Goal: Task Accomplishment & Management: Manage account settings

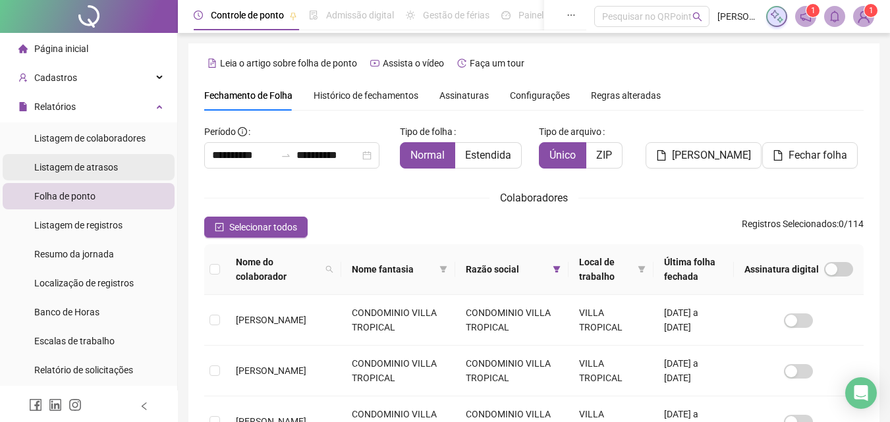
scroll to position [59, 0]
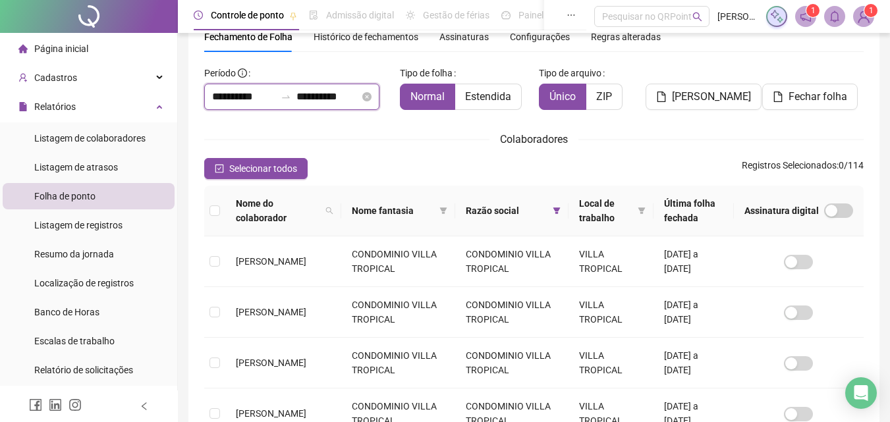
click at [344, 97] on input "**********" at bounding box center [327, 97] width 63 height 16
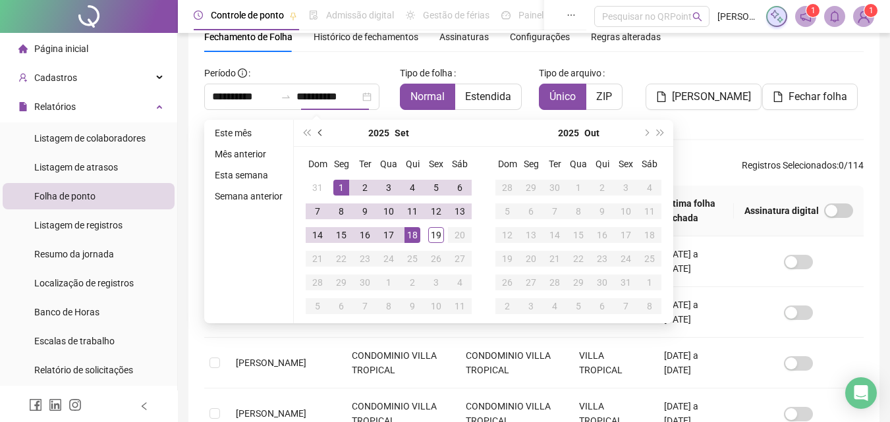
click at [319, 132] on span "prev-year" at bounding box center [321, 133] width 7 height 7
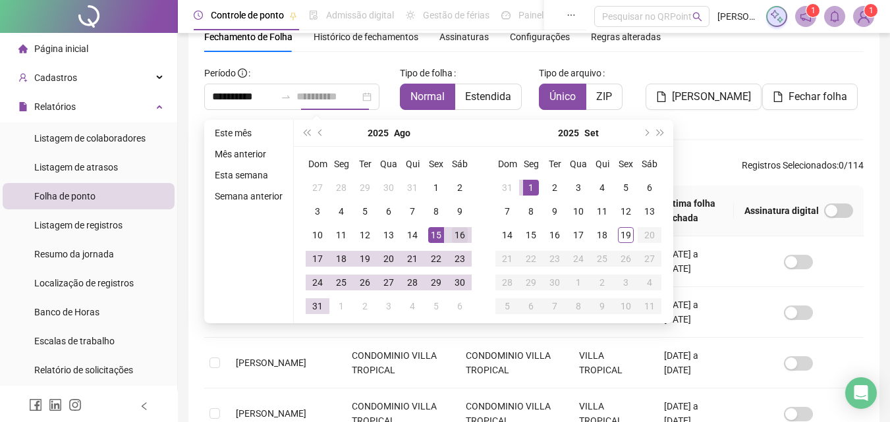
type input "**********"
click at [456, 235] on div "16" at bounding box center [460, 235] width 16 height 16
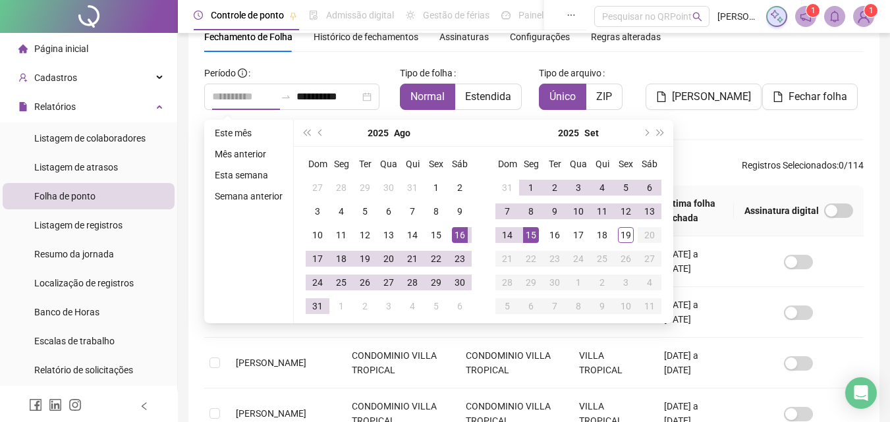
click at [529, 236] on div "15" at bounding box center [531, 235] width 16 height 16
type input "**********"
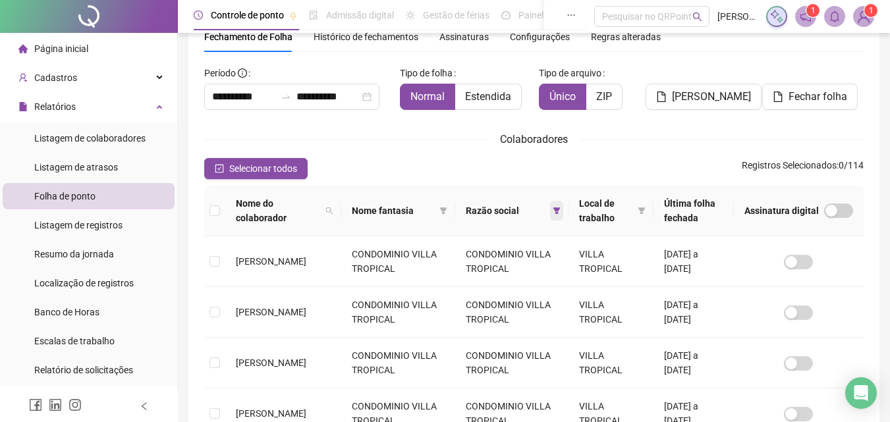
click at [555, 209] on icon "filter" at bounding box center [556, 210] width 7 height 7
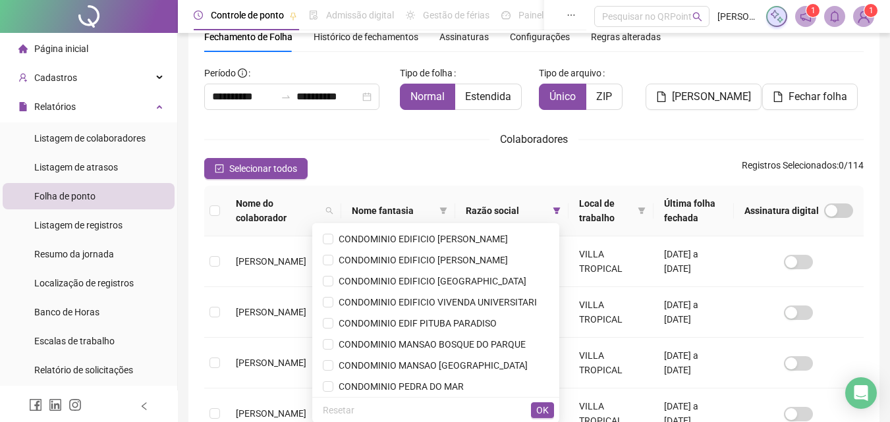
scroll to position [59, 0]
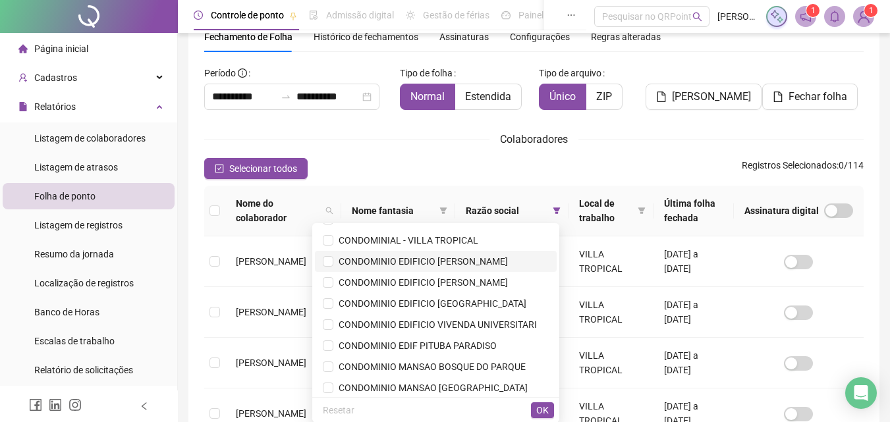
click at [460, 260] on span "CONDOMINIO EDIFICIO [PERSON_NAME]" at bounding box center [420, 261] width 175 height 11
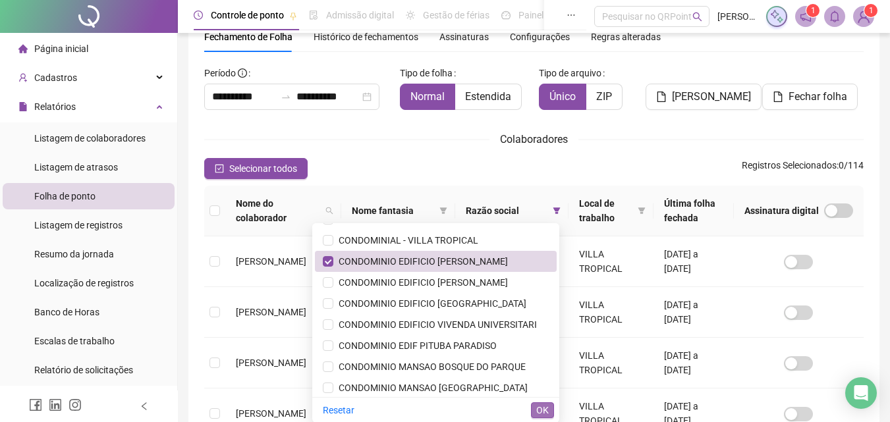
click at [539, 408] on span "OK" at bounding box center [542, 410] width 13 height 14
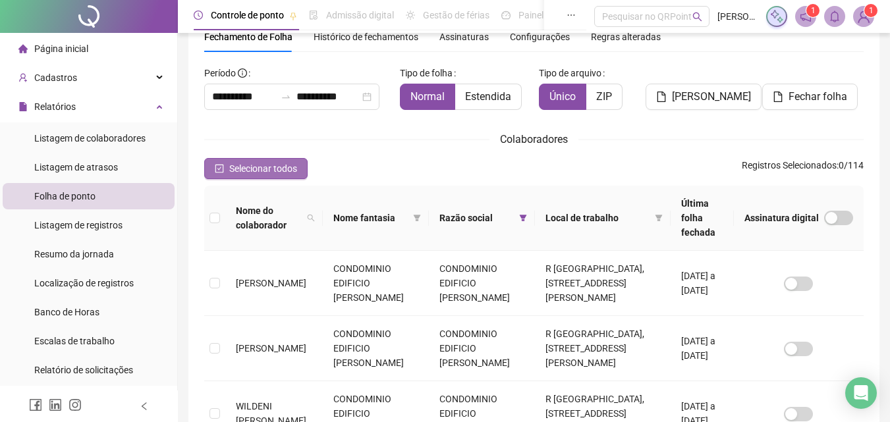
click at [269, 167] on span "Selecionar todos" at bounding box center [263, 168] width 68 height 14
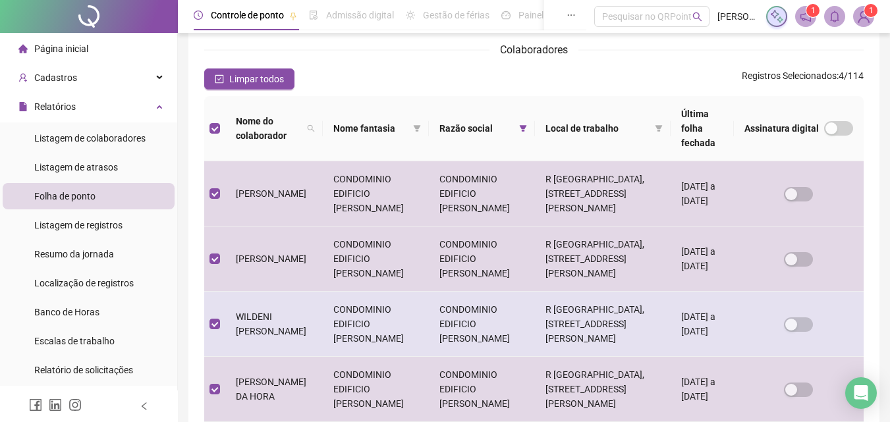
scroll to position [0, 0]
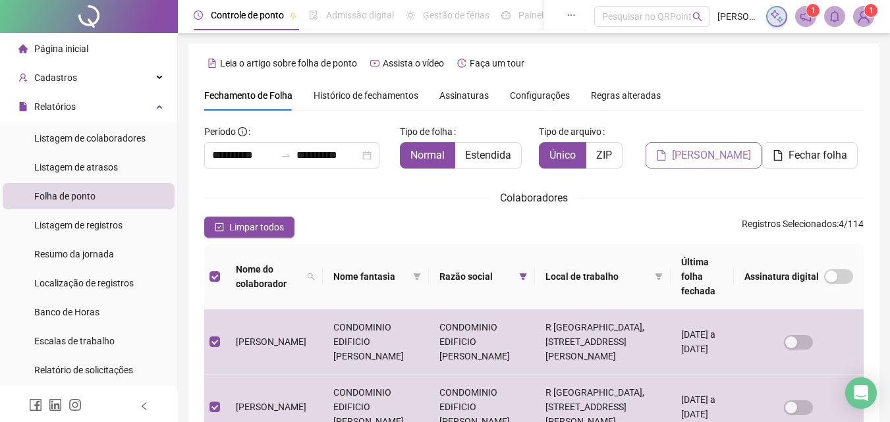
click at [708, 157] on span "[PERSON_NAME]" at bounding box center [711, 156] width 79 height 16
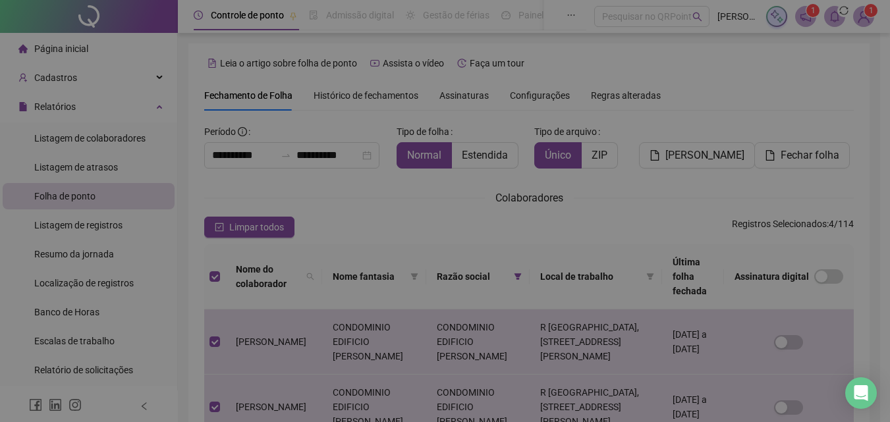
scroll to position [59, 0]
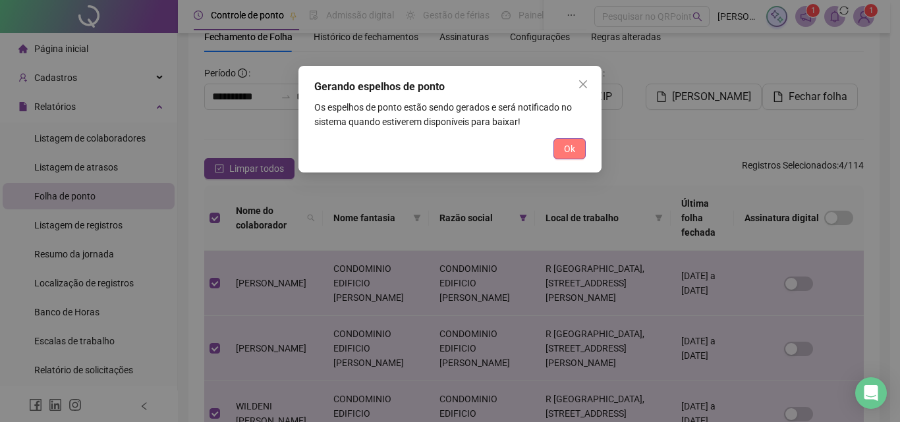
click at [572, 151] on span "Ok" at bounding box center [569, 149] width 11 height 14
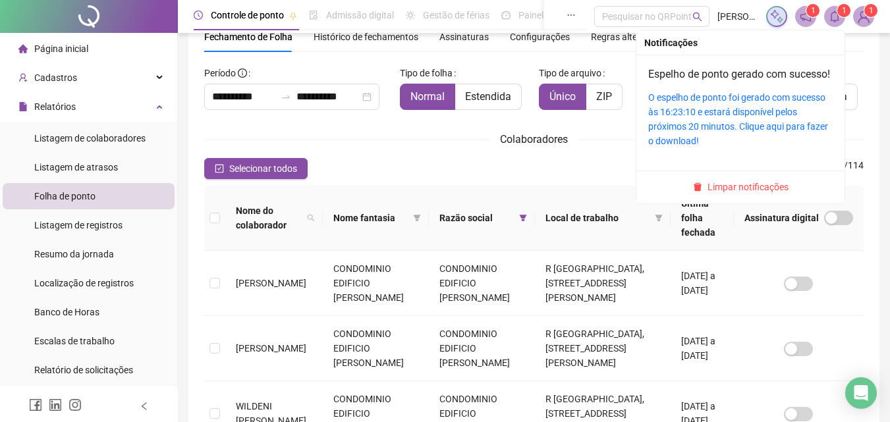
click at [833, 13] on icon "bell" at bounding box center [834, 17] width 9 height 12
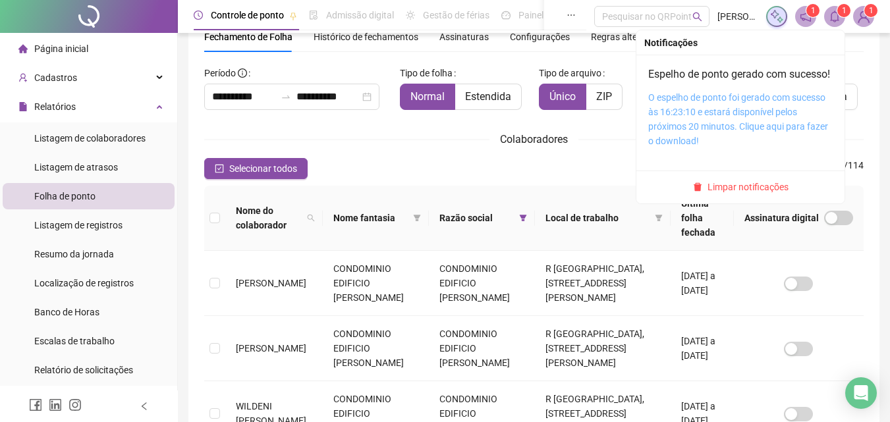
click at [732, 136] on link "O espelho de ponto foi gerado com sucesso às 16:23:10 e estará disponível pelos…" at bounding box center [738, 119] width 180 height 54
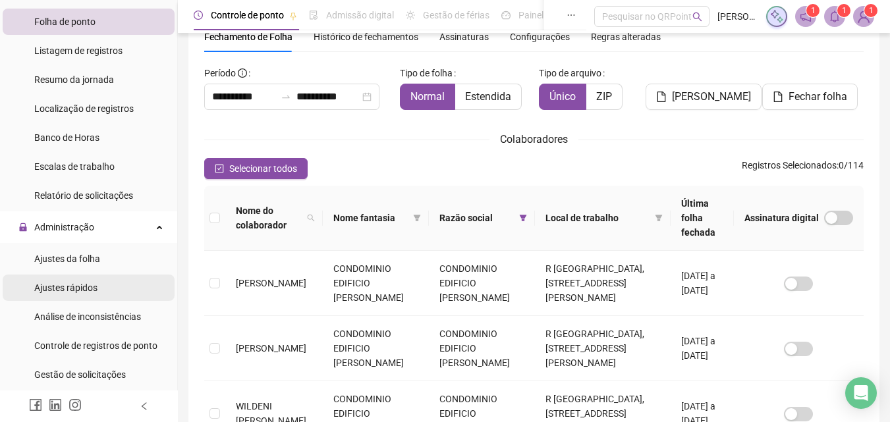
scroll to position [198, 0]
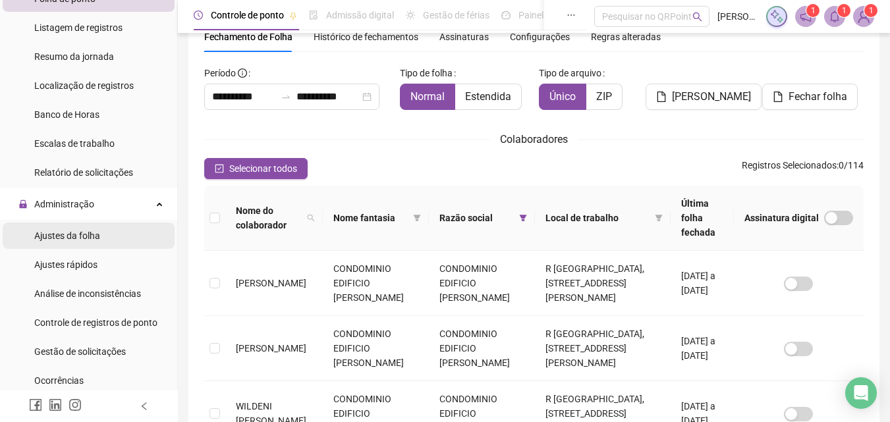
click at [87, 238] on span "Ajustes da folha" at bounding box center [67, 236] width 66 height 11
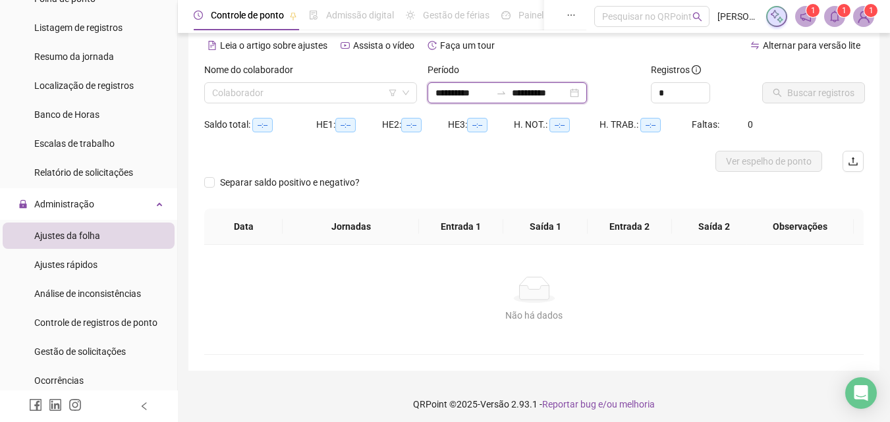
click at [567, 92] on input "**********" at bounding box center [539, 93] width 55 height 14
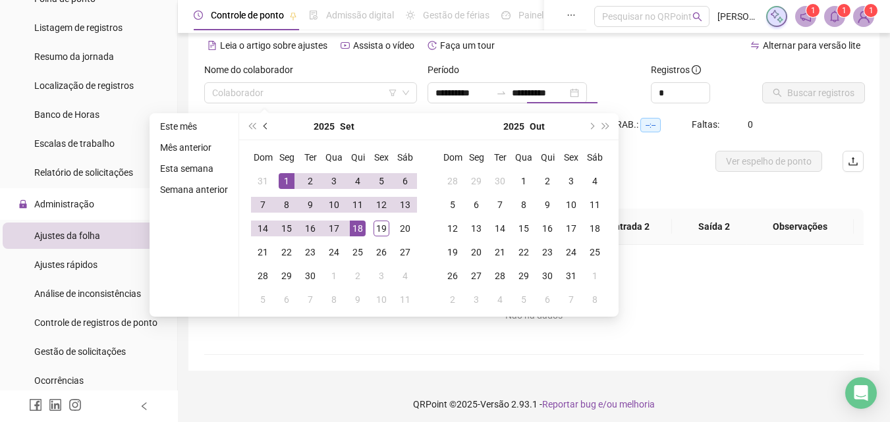
click at [265, 124] on span "prev-year" at bounding box center [266, 126] width 7 height 7
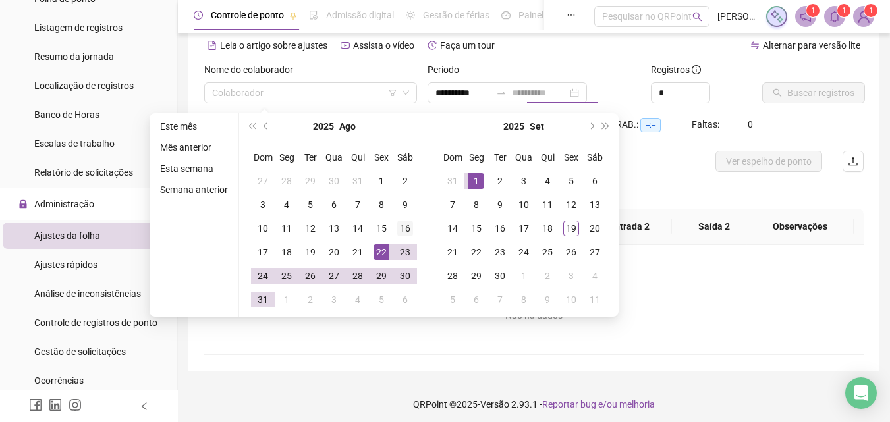
type input "**********"
click at [402, 224] on div "16" at bounding box center [405, 229] width 16 height 16
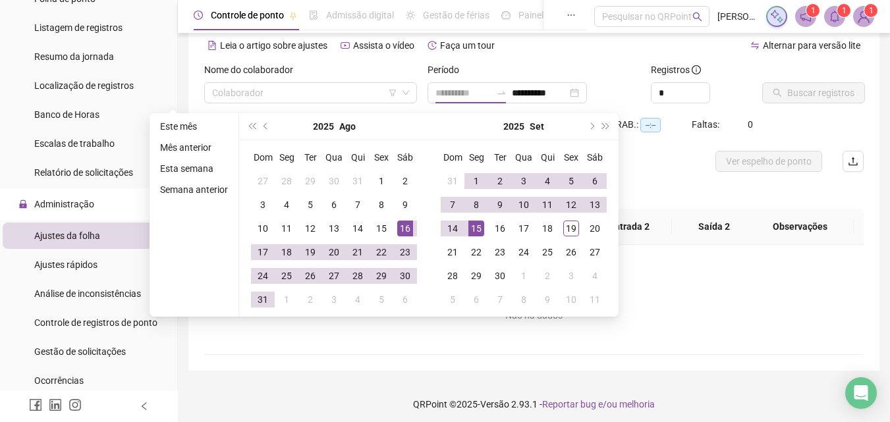
click at [478, 229] on div "15" at bounding box center [476, 229] width 16 height 16
type input "**********"
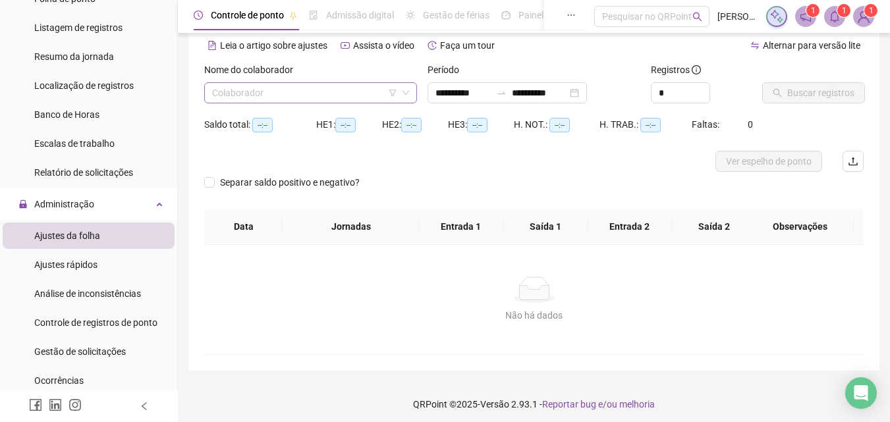
click at [361, 95] on input "search" at bounding box center [304, 93] width 185 height 20
click at [337, 89] on input "search" at bounding box center [304, 93] width 185 height 20
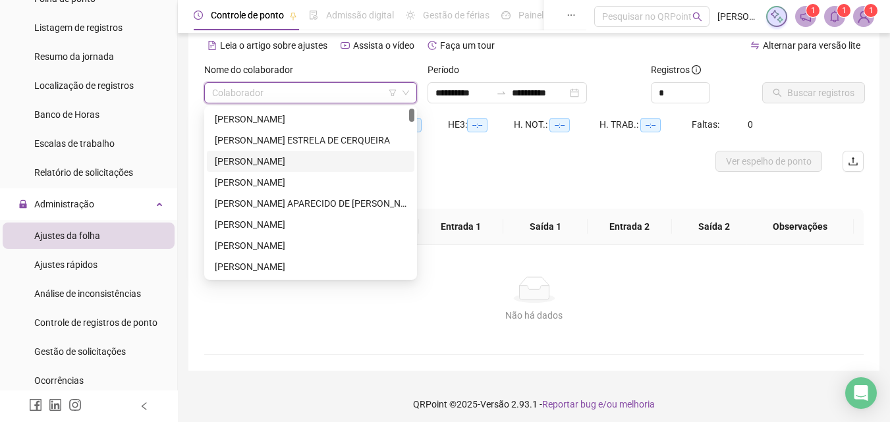
click at [285, 157] on div "[PERSON_NAME]" at bounding box center [311, 161] width 192 height 14
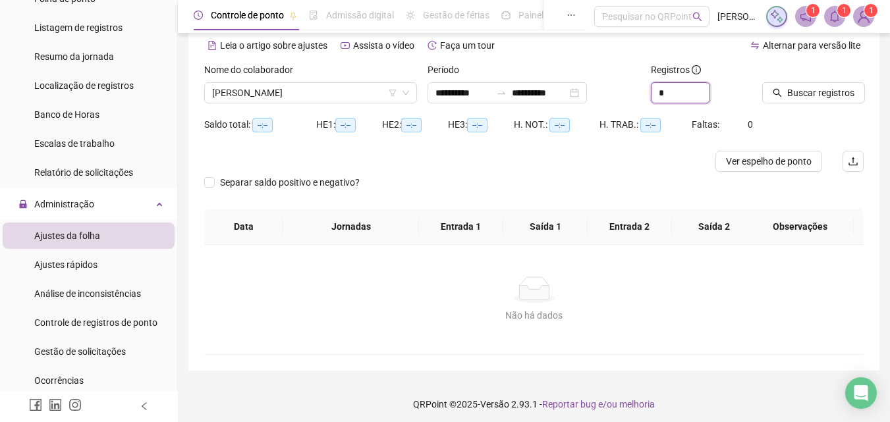
drag, startPoint x: 682, startPoint y: 90, endPoint x: 620, endPoint y: 96, distance: 62.3
click at [620, 96] on div "**********" at bounding box center [534, 88] width 670 height 51
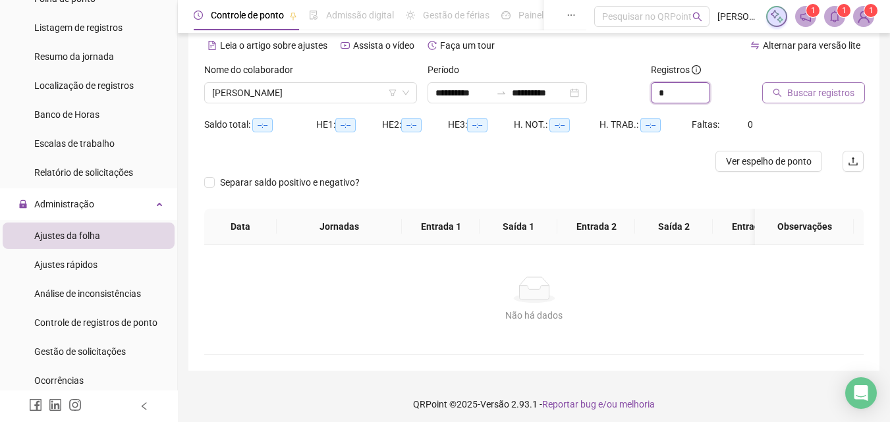
type input "*"
click at [814, 99] on span "Buscar registros" at bounding box center [820, 93] width 67 height 14
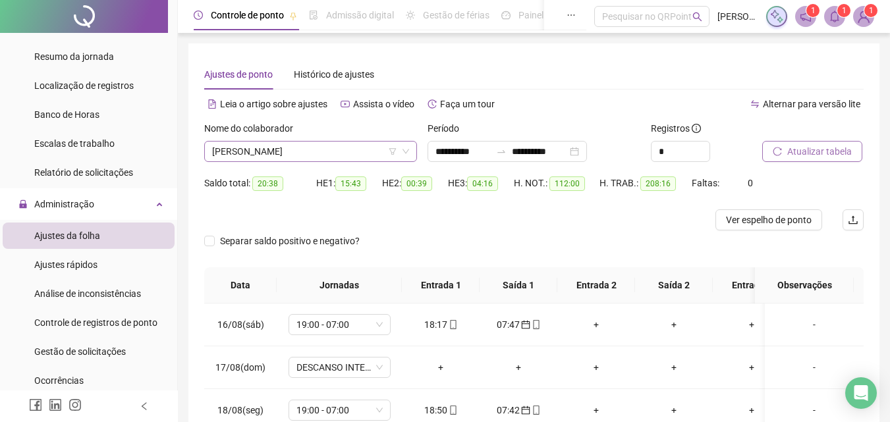
click at [343, 146] on span "[PERSON_NAME]" at bounding box center [310, 152] width 197 height 20
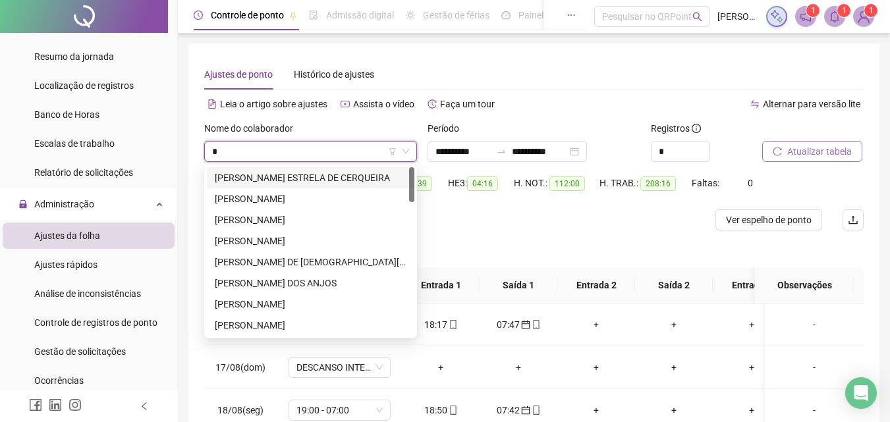
type input "**"
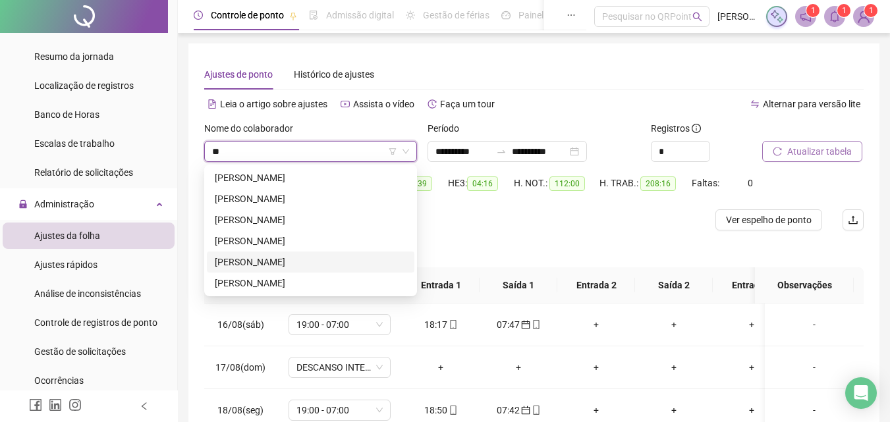
click at [289, 263] on div "[PERSON_NAME]" at bounding box center [311, 262] width 192 height 14
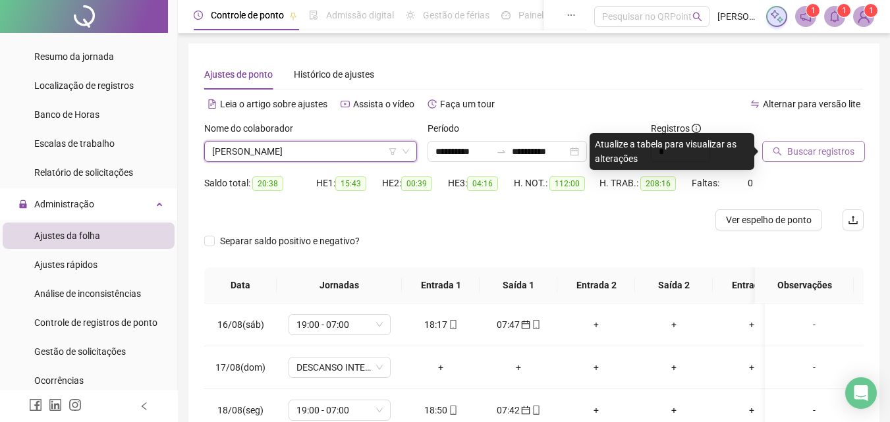
click at [800, 153] on span "Buscar registros" at bounding box center [820, 151] width 67 height 14
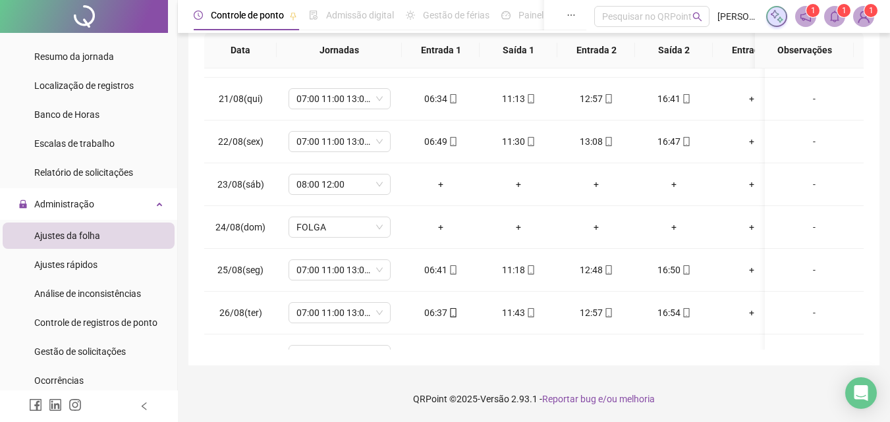
scroll to position [212, 0]
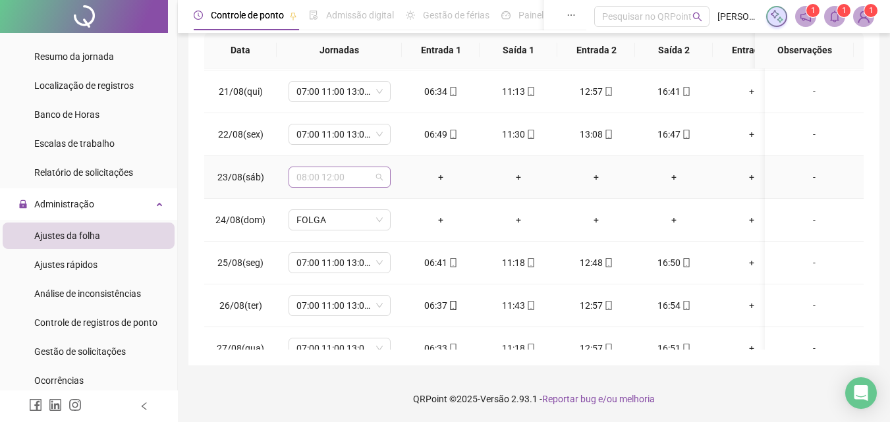
click at [385, 177] on div "08:00 12:00" at bounding box center [340, 177] width 102 height 21
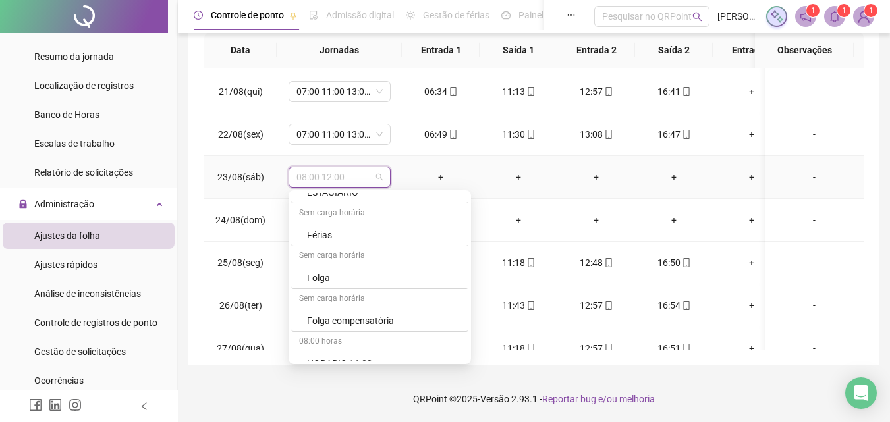
scroll to position [2832, 0]
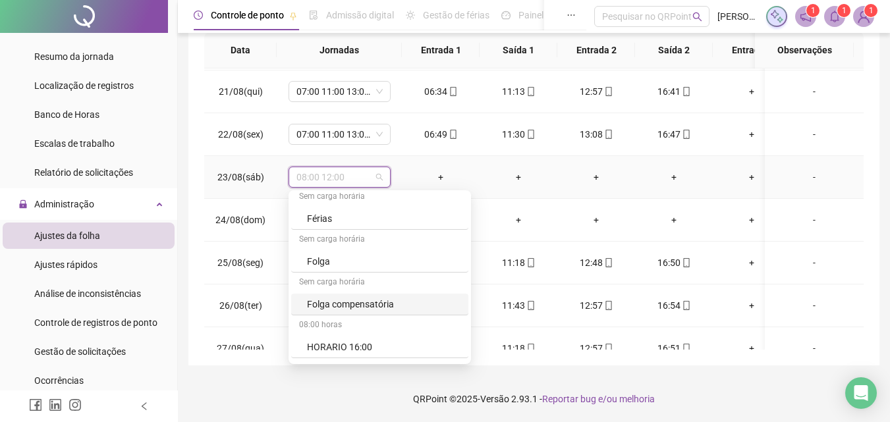
click at [377, 308] on div "Folga compensatória" at bounding box center [383, 304] width 153 height 14
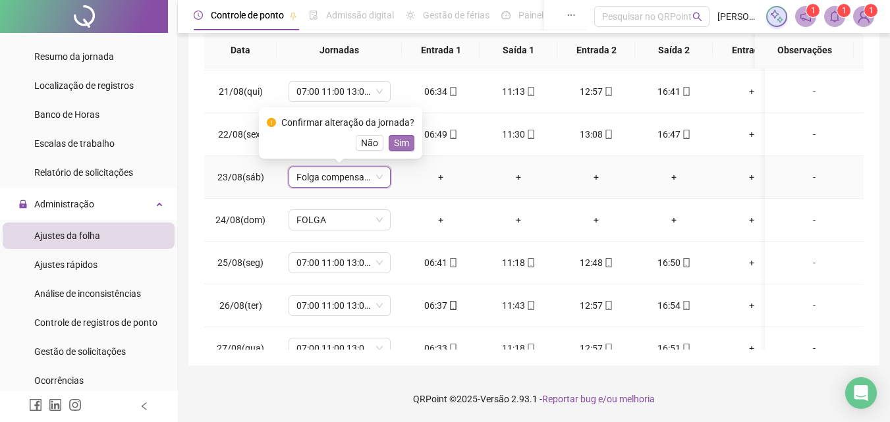
click at [402, 142] on span "Sim" at bounding box center [401, 143] width 15 height 14
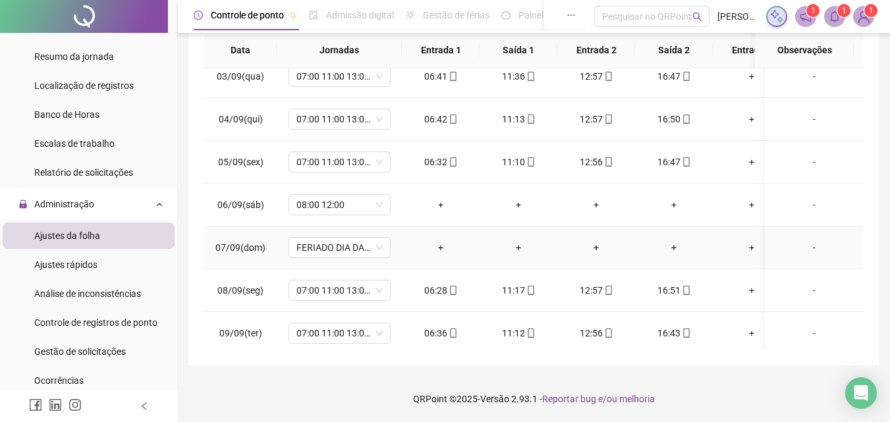
scroll to position [788, 0]
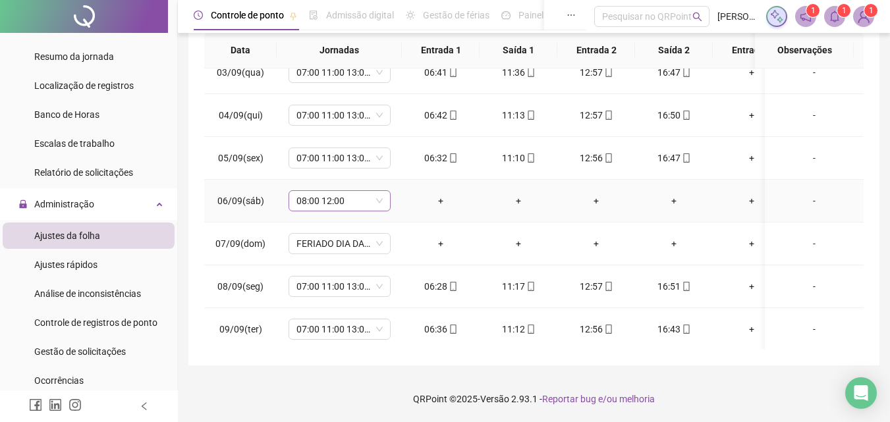
click at [379, 202] on span "08:00 12:00" at bounding box center [339, 201] width 86 height 20
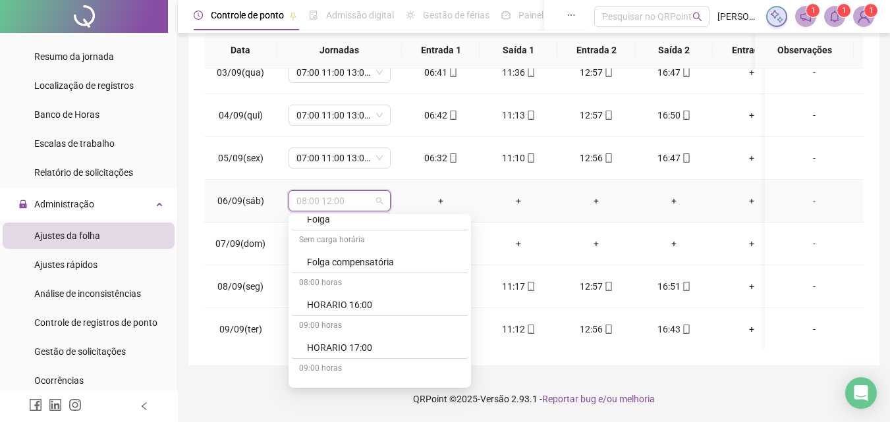
scroll to position [2881, 0]
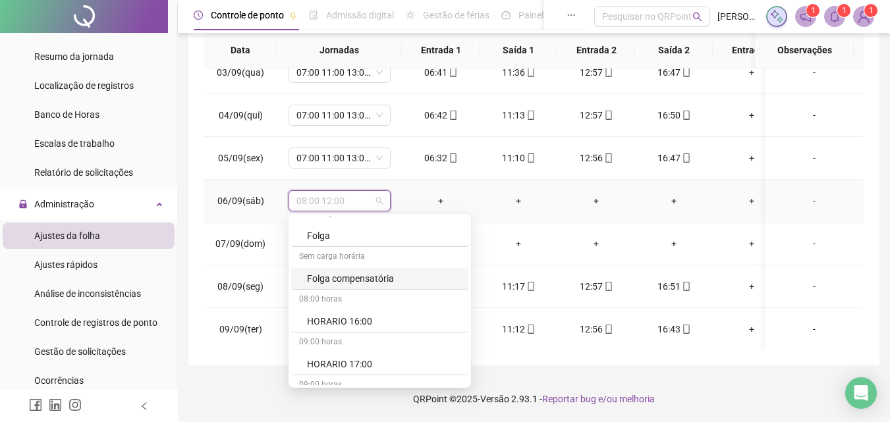
click at [375, 281] on div "Folga compensatória" at bounding box center [383, 278] width 153 height 14
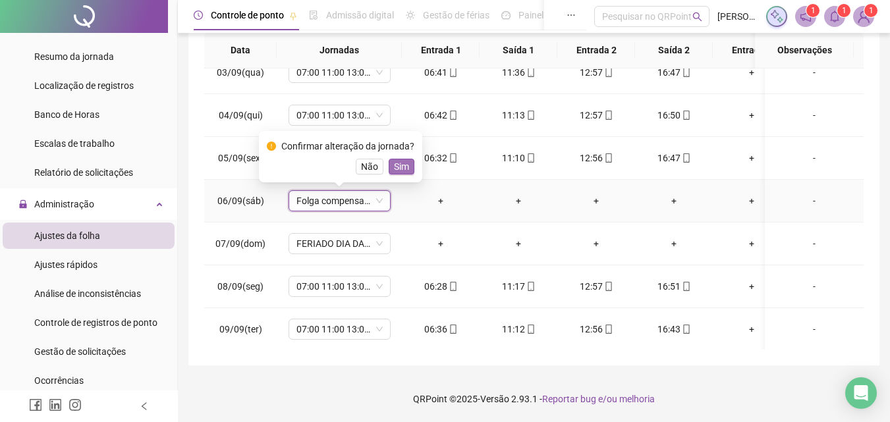
click at [404, 165] on span "Sim" at bounding box center [401, 166] width 15 height 14
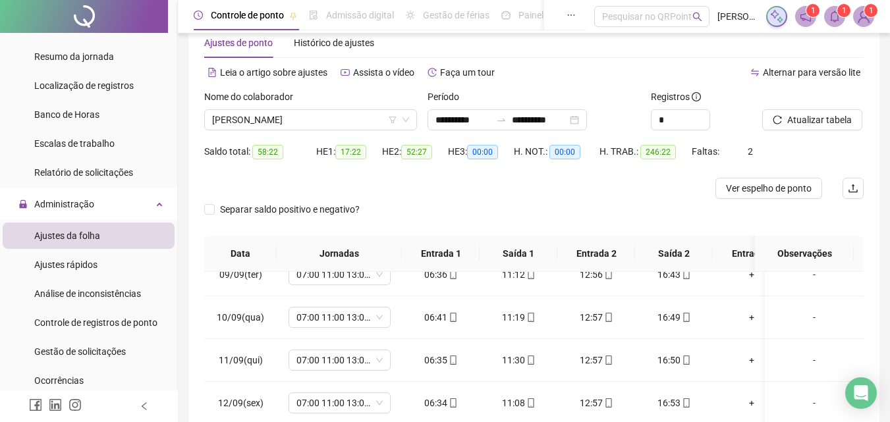
scroll to position [0, 0]
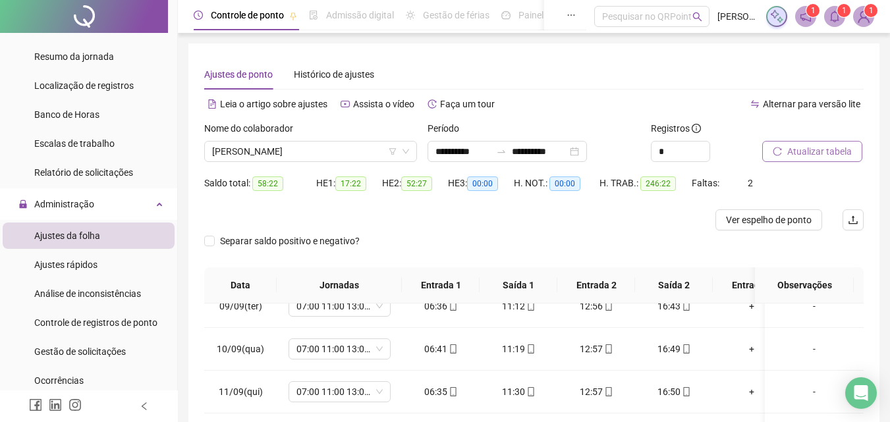
click at [810, 155] on span "Atualizar tabela" at bounding box center [819, 151] width 65 height 14
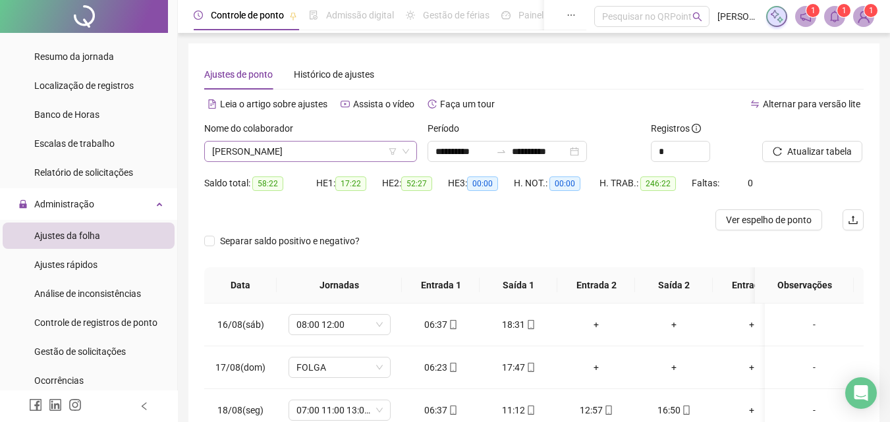
click at [361, 149] on span "[PERSON_NAME]" at bounding box center [310, 152] width 197 height 20
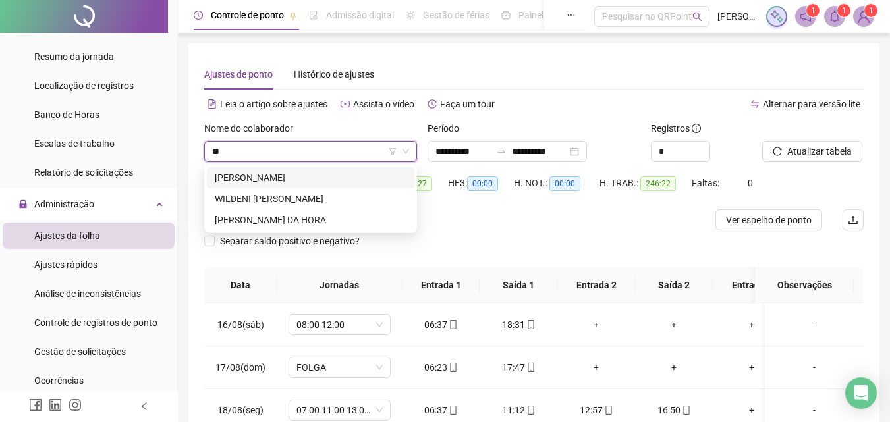
type input "***"
click at [255, 196] on div "WILDENI [PERSON_NAME]" at bounding box center [311, 199] width 192 height 14
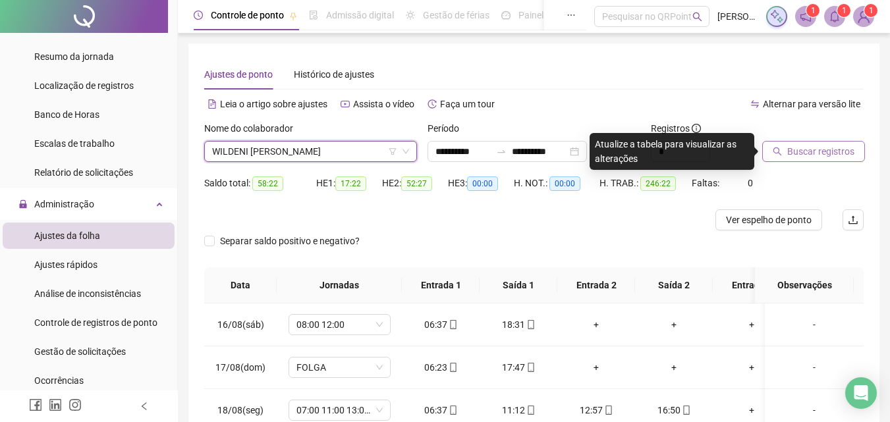
click at [818, 157] on span "Buscar registros" at bounding box center [820, 151] width 67 height 14
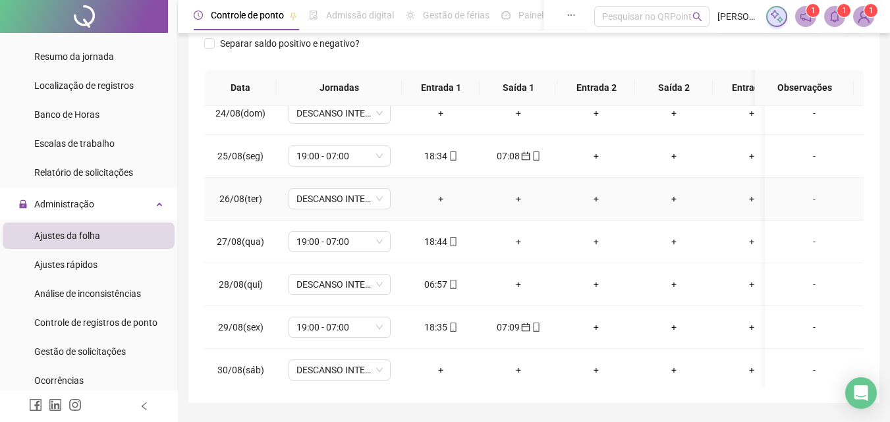
scroll to position [395, 0]
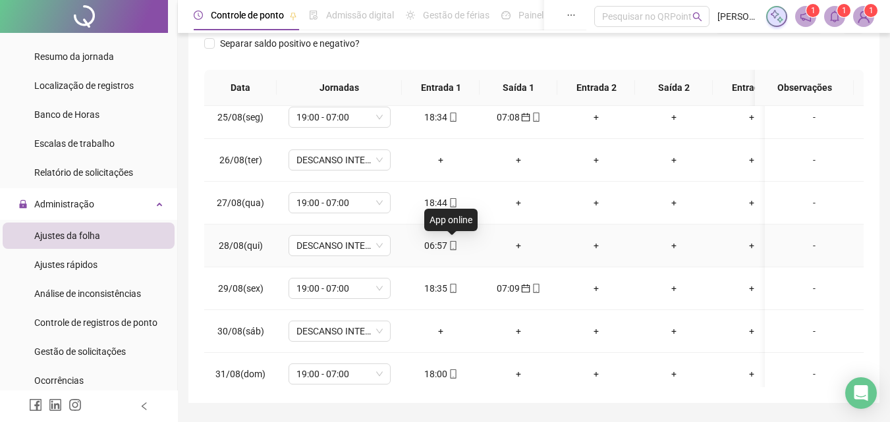
click at [453, 248] on icon "mobile" at bounding box center [453, 245] width 9 height 9
type input "**********"
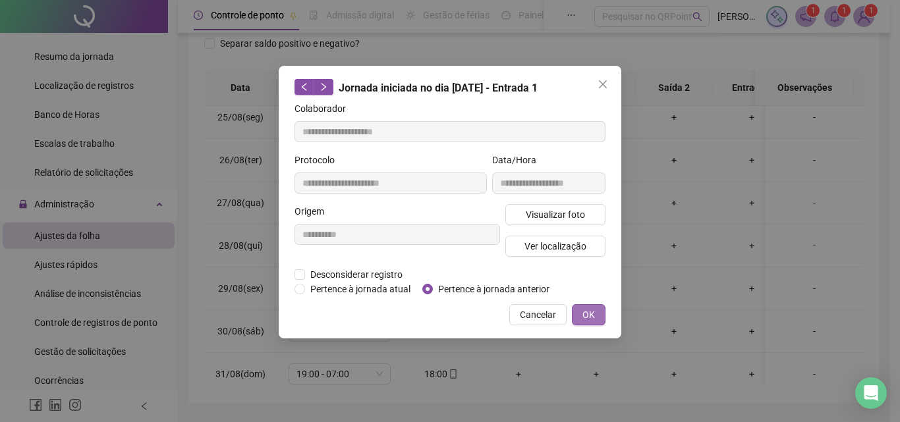
click at [592, 314] on span "OK" at bounding box center [588, 315] width 13 height 14
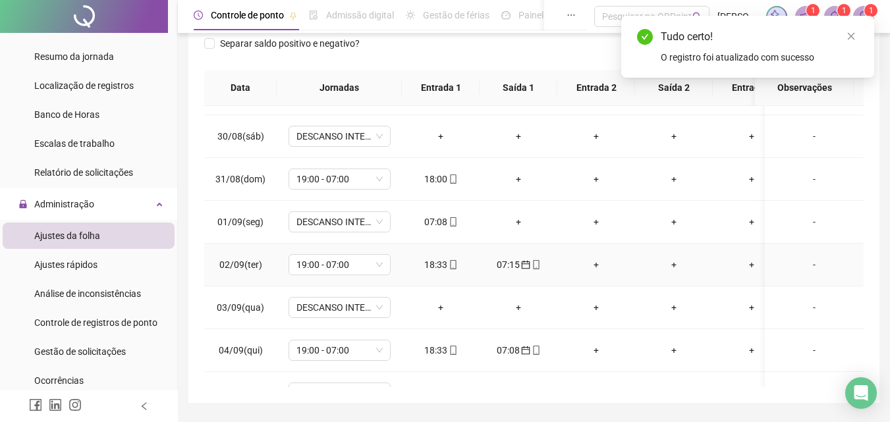
scroll to position [593, 0]
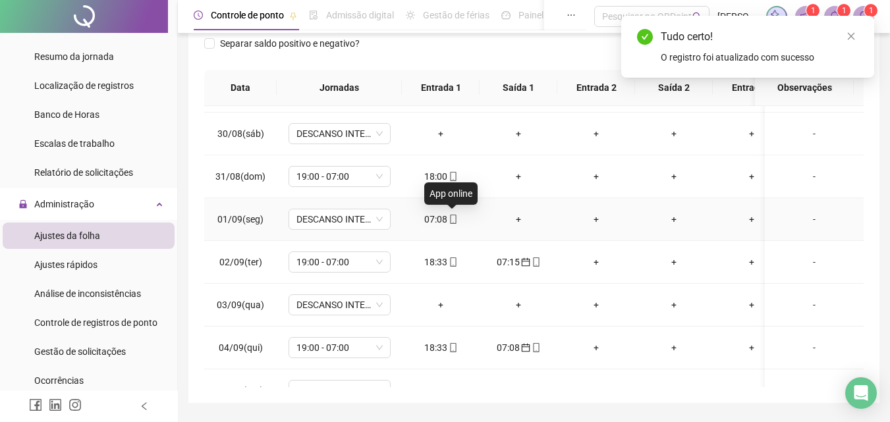
click at [452, 217] on icon "mobile" at bounding box center [453, 219] width 9 height 9
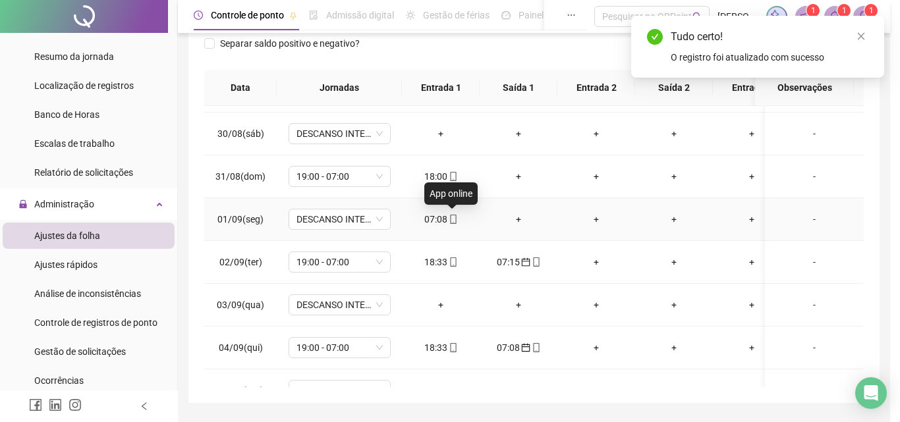
type input "**********"
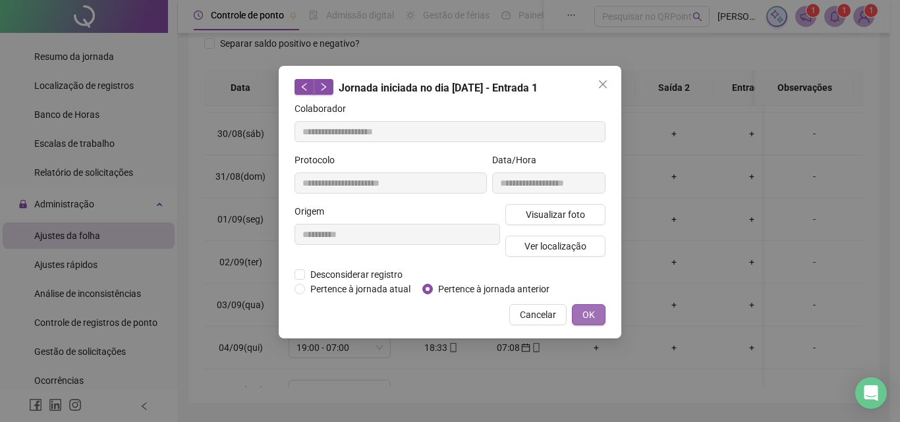
click at [586, 316] on span "OK" at bounding box center [588, 315] width 13 height 14
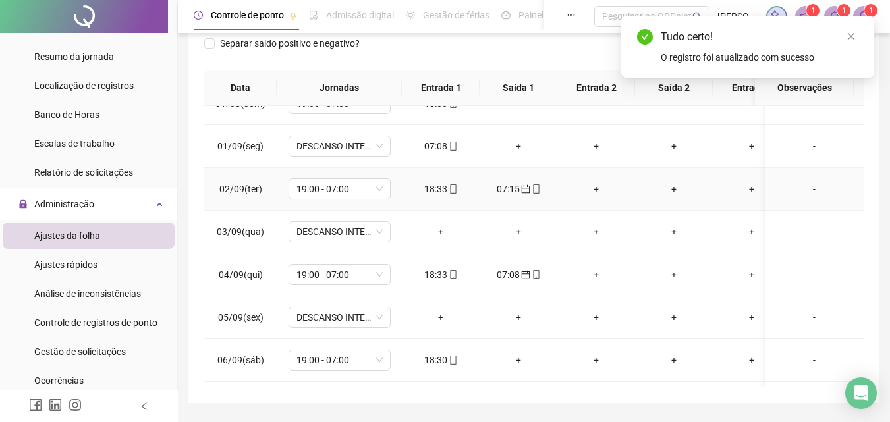
scroll to position [790, 0]
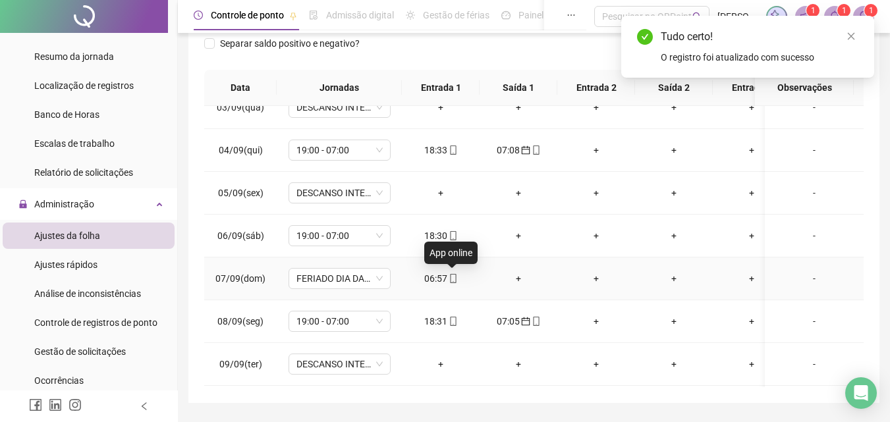
click at [455, 278] on icon "mobile" at bounding box center [453, 278] width 6 height 9
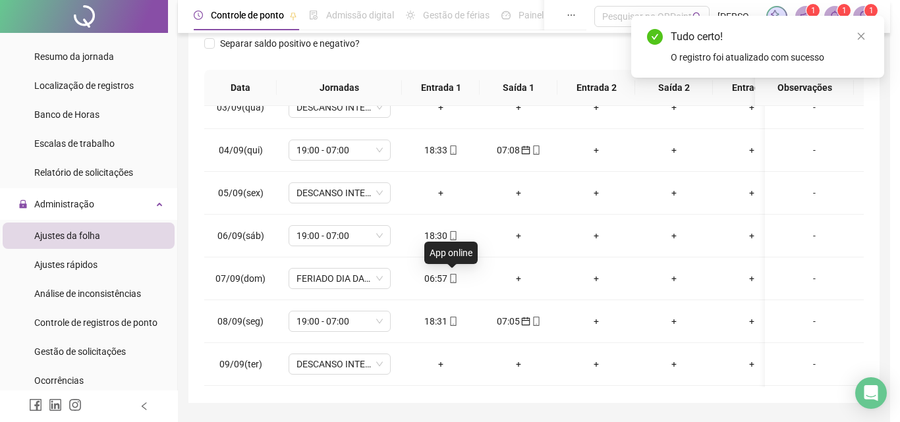
type input "**********"
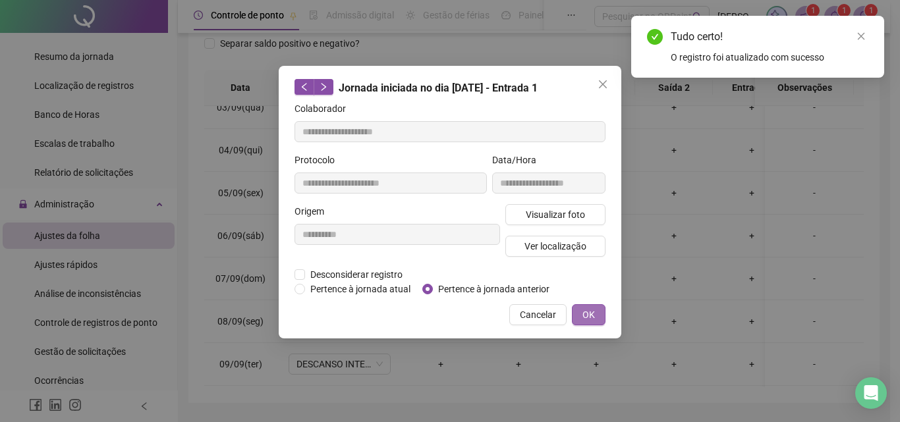
click at [588, 311] on span "OK" at bounding box center [588, 315] width 13 height 14
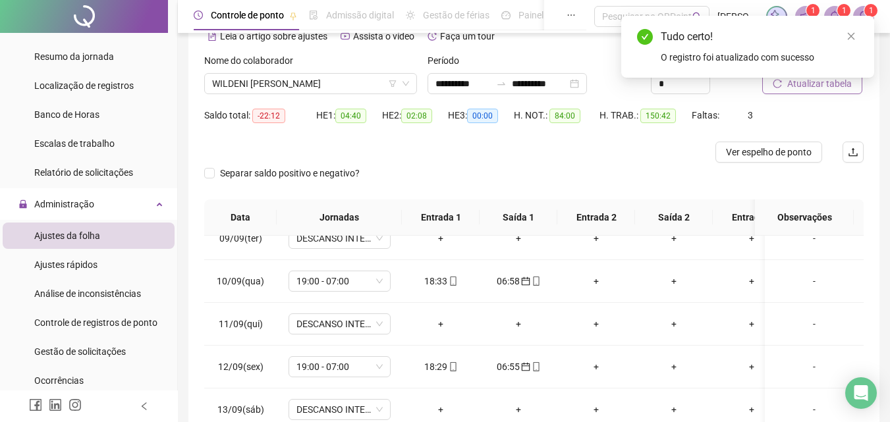
scroll to position [0, 0]
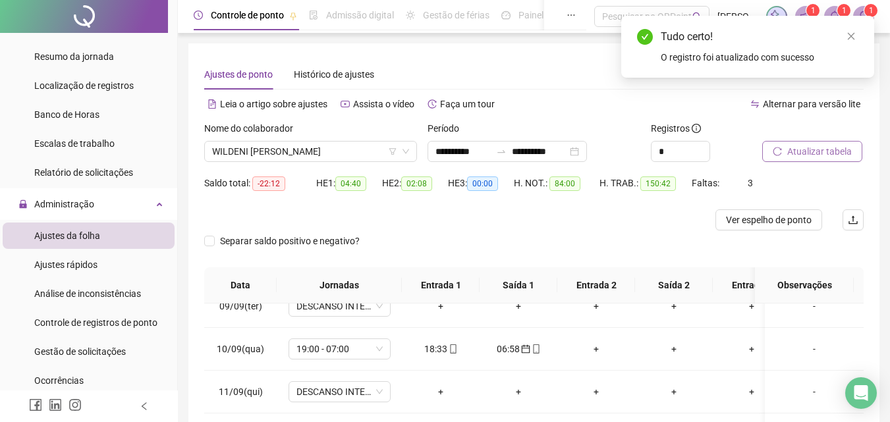
click at [821, 150] on span "Atualizar tabela" at bounding box center [819, 151] width 65 height 14
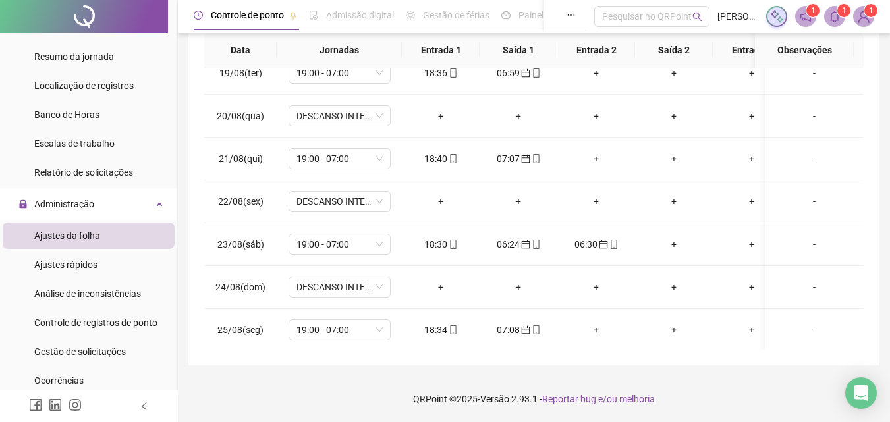
scroll to position [134, 0]
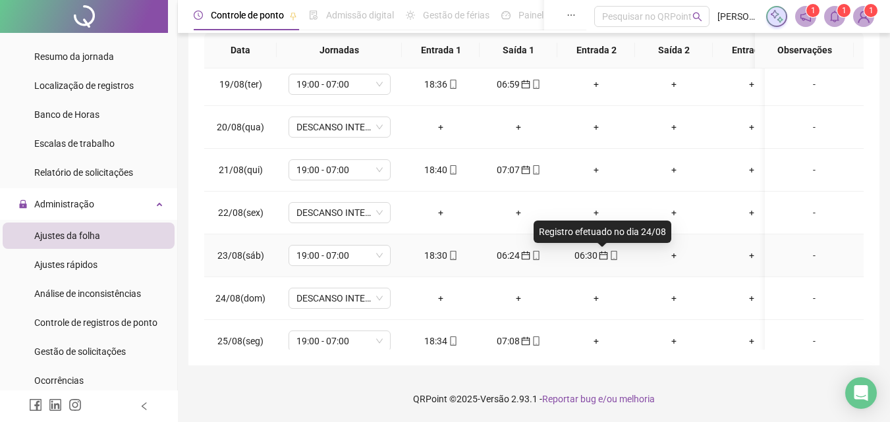
click at [603, 256] on icon "calendar" at bounding box center [603, 255] width 9 height 9
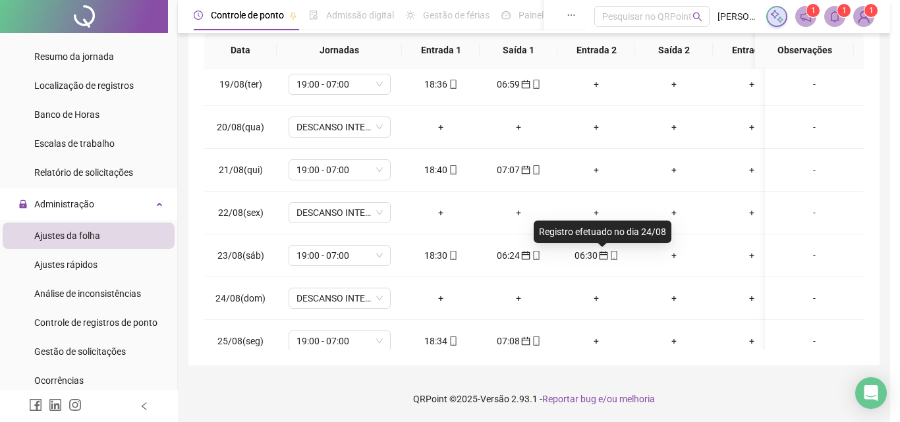
type input "**********"
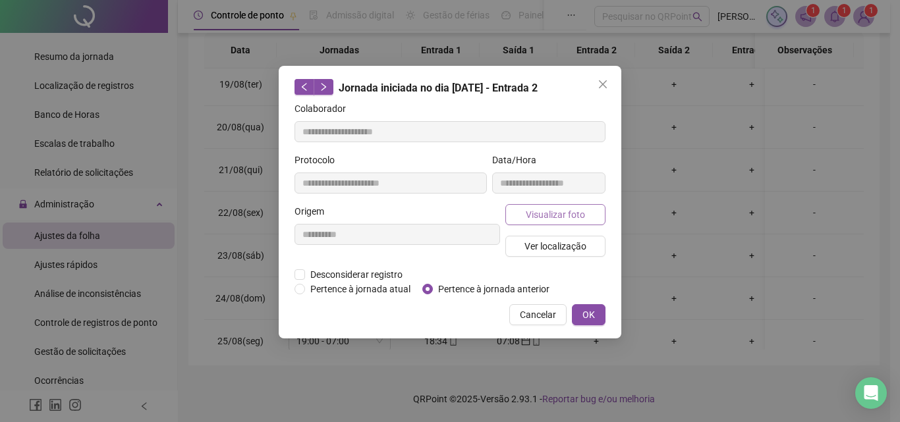
click at [559, 214] on span "Visualizar foto" at bounding box center [555, 214] width 59 height 14
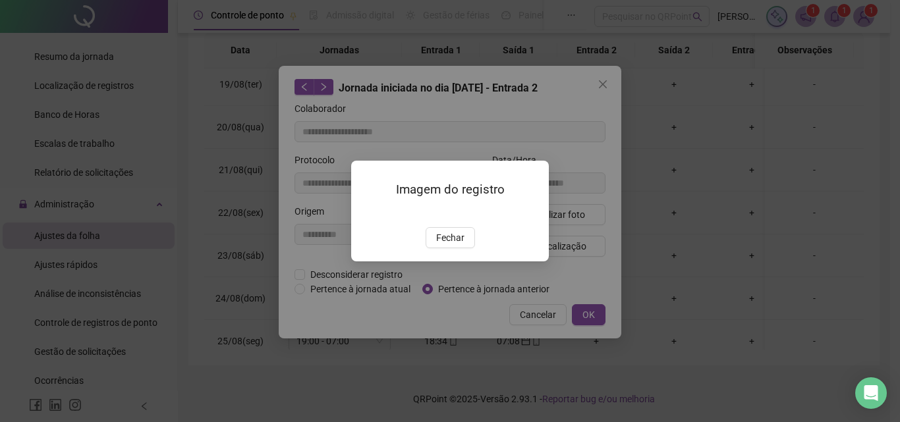
click at [450, 245] on span "Fechar" at bounding box center [450, 238] width 28 height 14
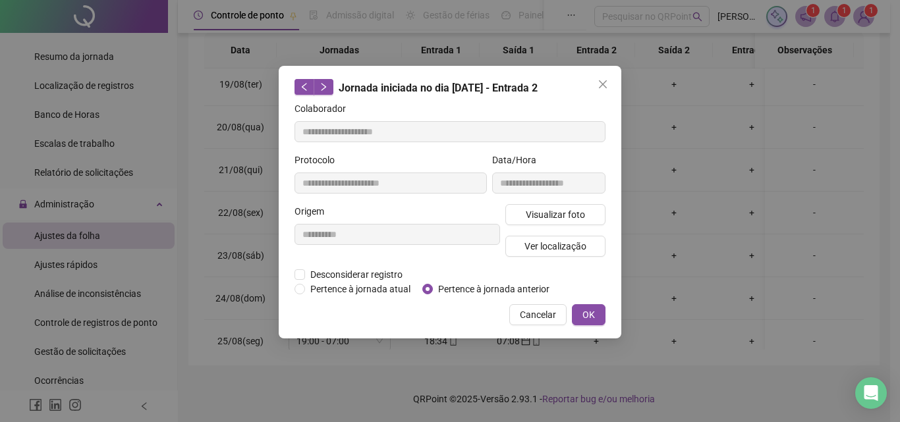
click at [603, 83] on icon "close" at bounding box center [603, 84] width 8 height 8
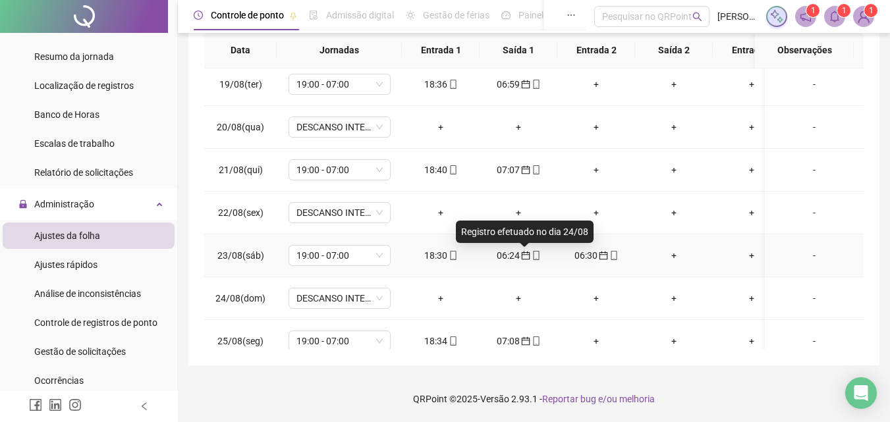
click at [522, 254] on icon "calendar" at bounding box center [525, 256] width 9 height 9
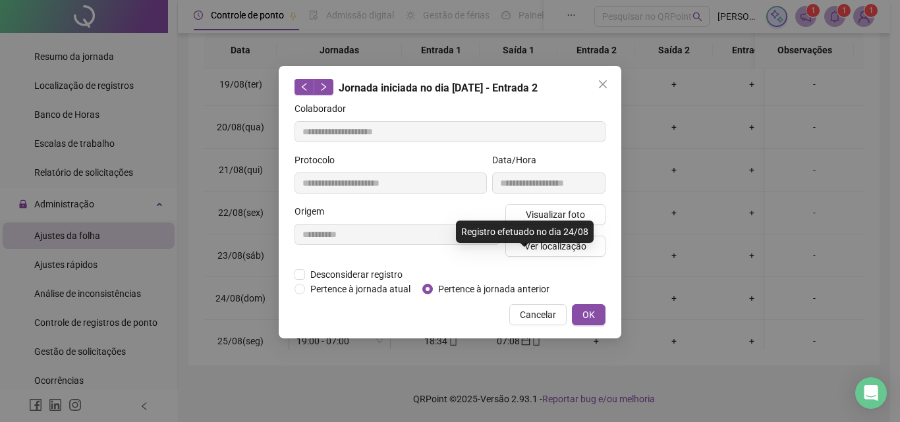
type input "**********"
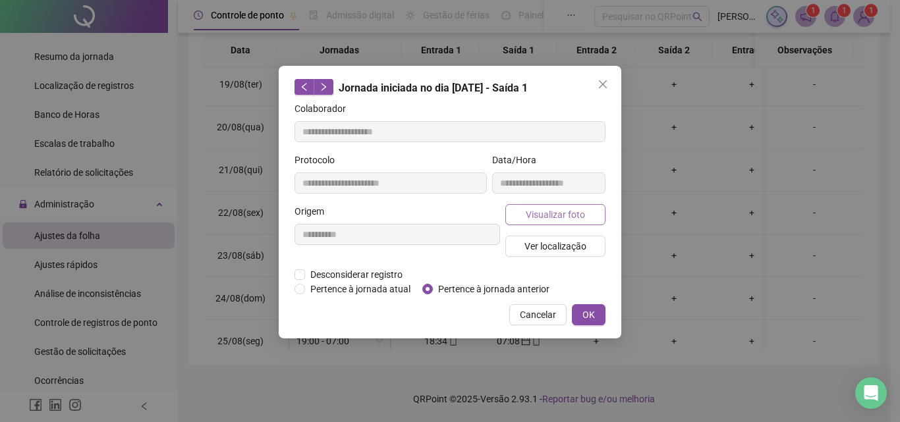
click at [555, 215] on span "Visualizar foto" at bounding box center [555, 214] width 59 height 14
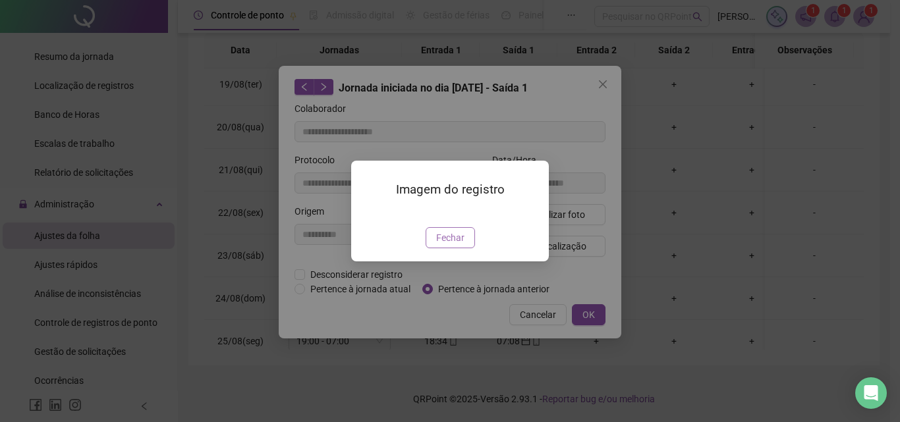
click at [462, 245] on span "Fechar" at bounding box center [450, 238] width 28 height 14
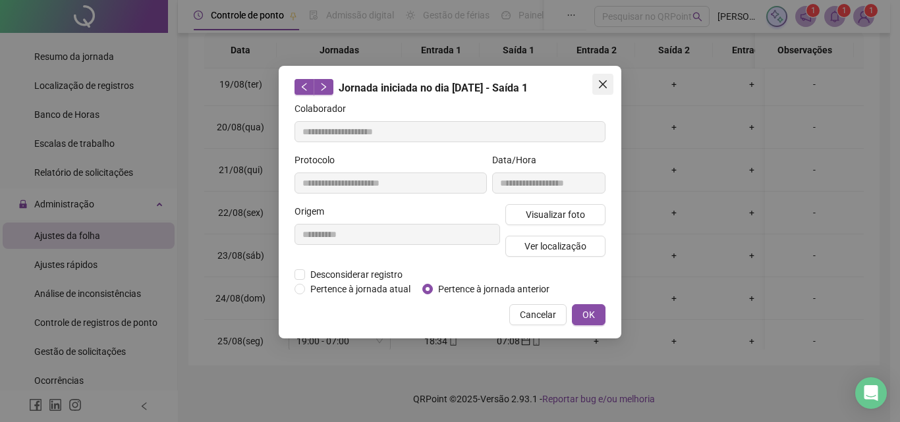
click at [601, 79] on icon "close" at bounding box center [602, 84] width 11 height 11
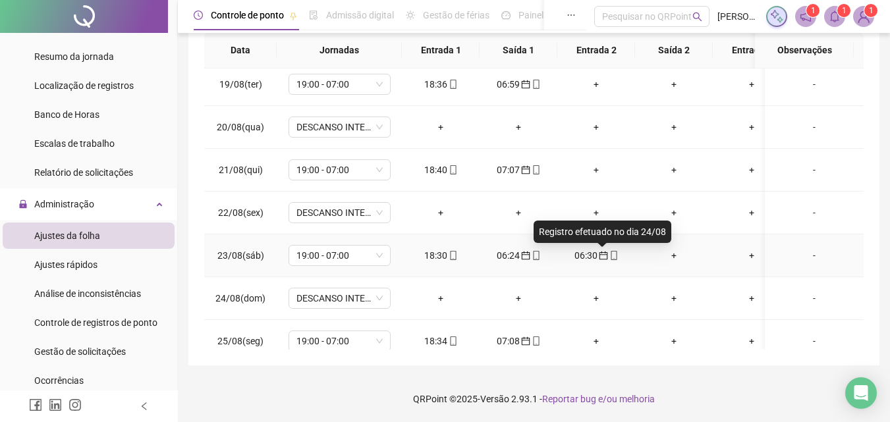
click at [602, 256] on icon "calendar" at bounding box center [603, 255] width 9 height 9
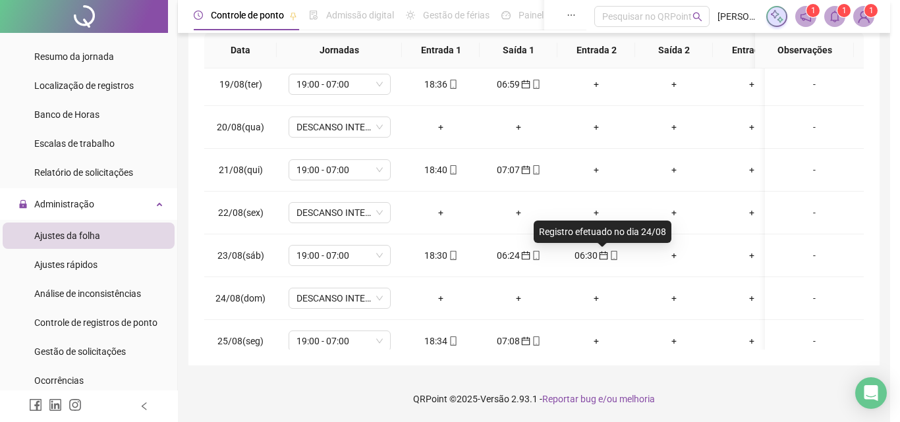
type input "**********"
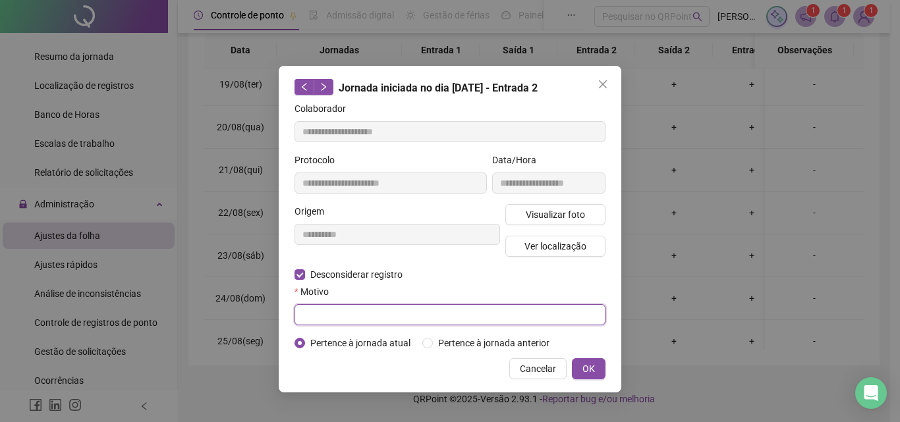
click at [319, 311] on input "text" at bounding box center [449, 314] width 311 height 21
type input "********"
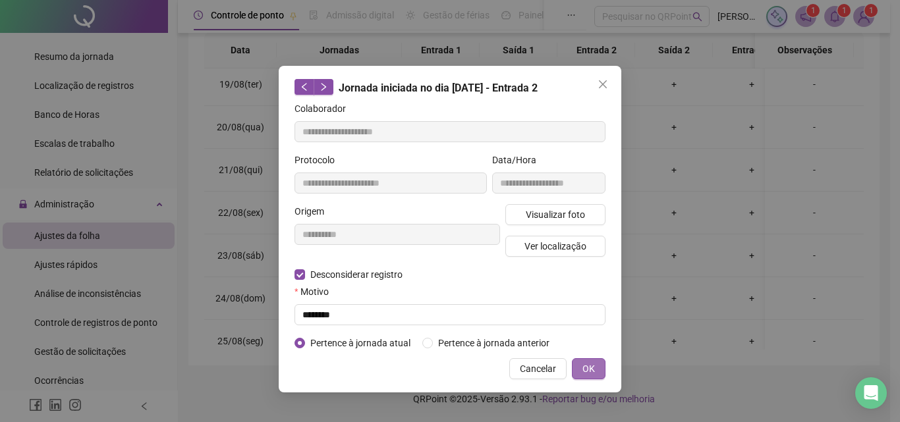
click at [593, 368] on span "OK" at bounding box center [588, 369] width 13 height 14
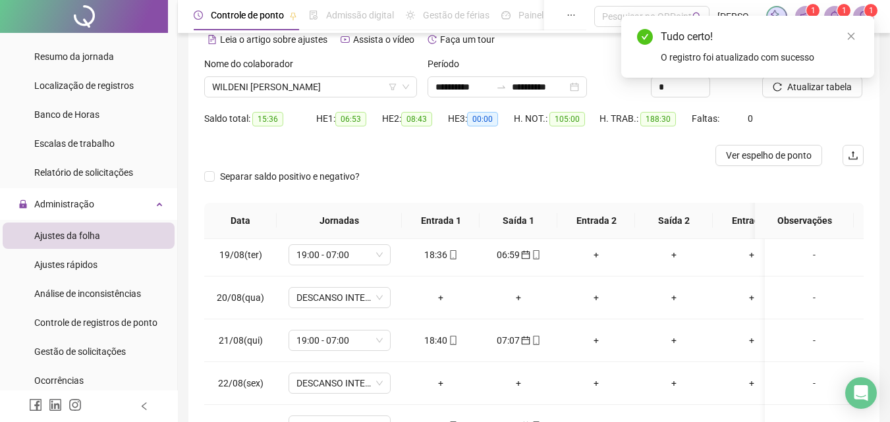
scroll to position [47, 0]
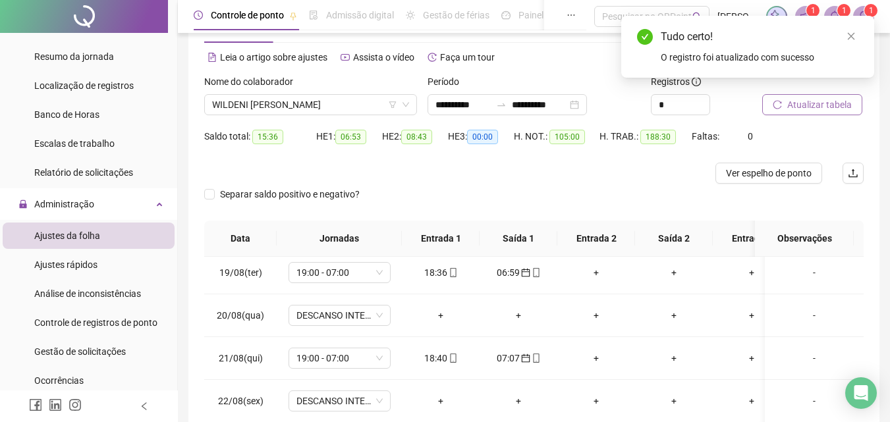
click at [829, 105] on span "Atualizar tabela" at bounding box center [819, 104] width 65 height 14
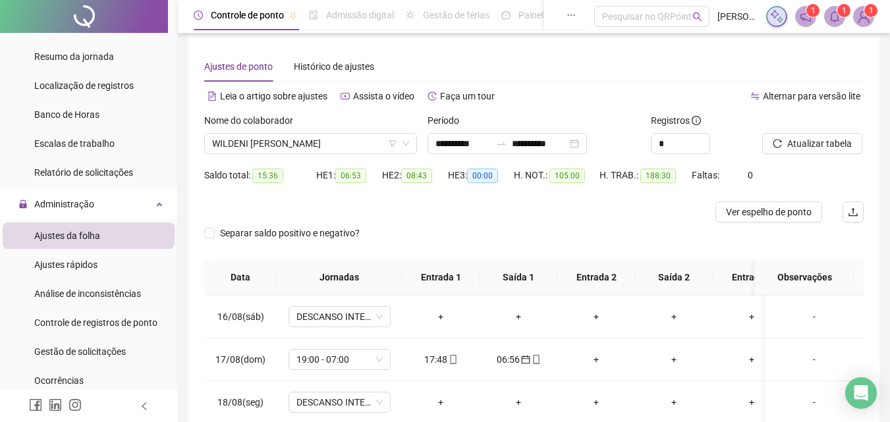
scroll to position [0, 0]
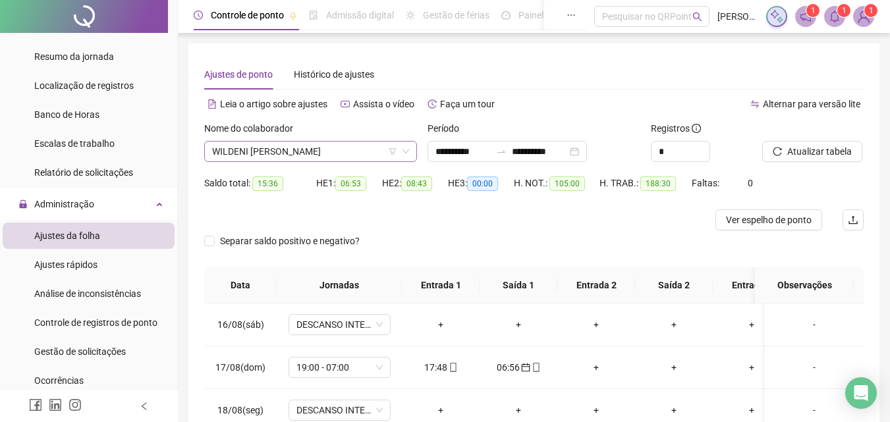
click at [363, 148] on span "WILDENI [PERSON_NAME]" at bounding box center [310, 152] width 197 height 20
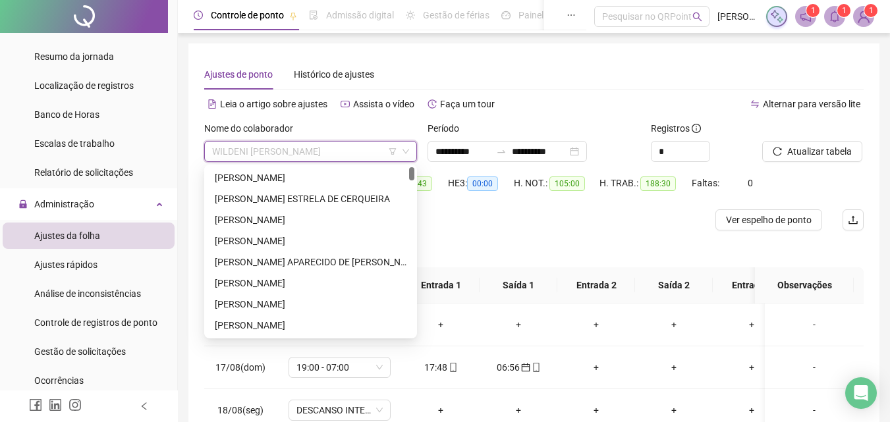
drag, startPoint x: 410, startPoint y: 325, endPoint x: 408, endPoint y: 170, distance: 155.5
click at [408, 170] on div "[PERSON_NAME] ESTRELA DE [PERSON_NAME] APARECIDO DE BRITO [PERSON_NAME] DE [PER…" at bounding box center [310, 251] width 207 height 169
click at [287, 217] on div "[PERSON_NAME]" at bounding box center [311, 220] width 192 height 14
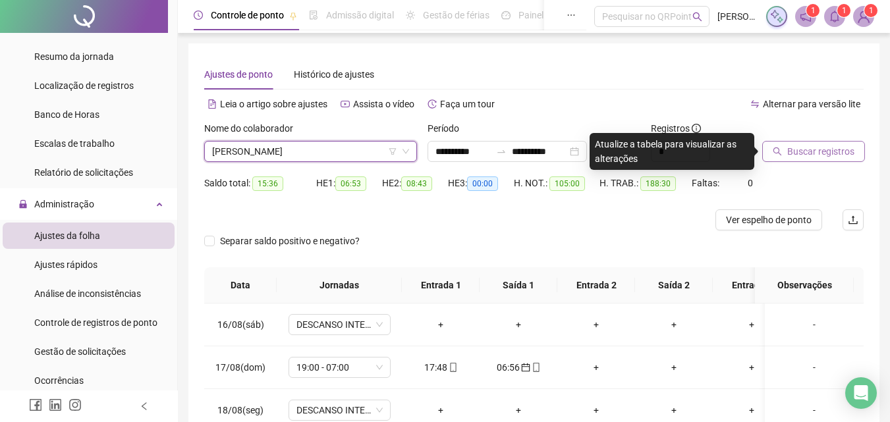
click at [826, 148] on span "Buscar registros" at bounding box center [820, 151] width 67 height 14
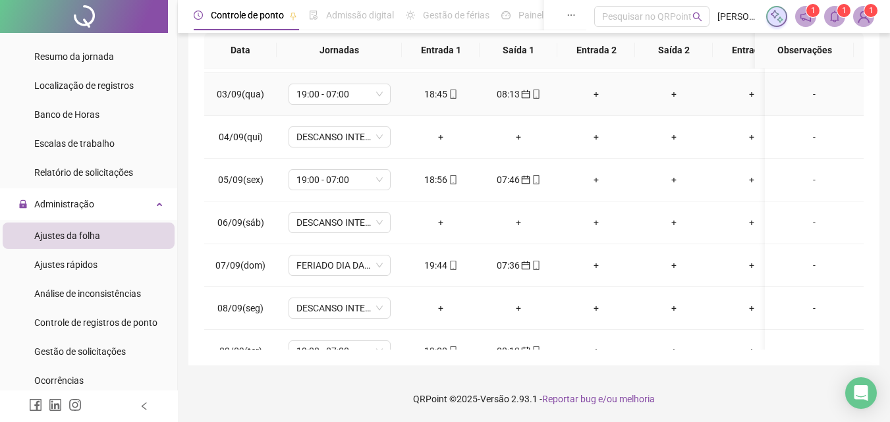
scroll to position [790, 0]
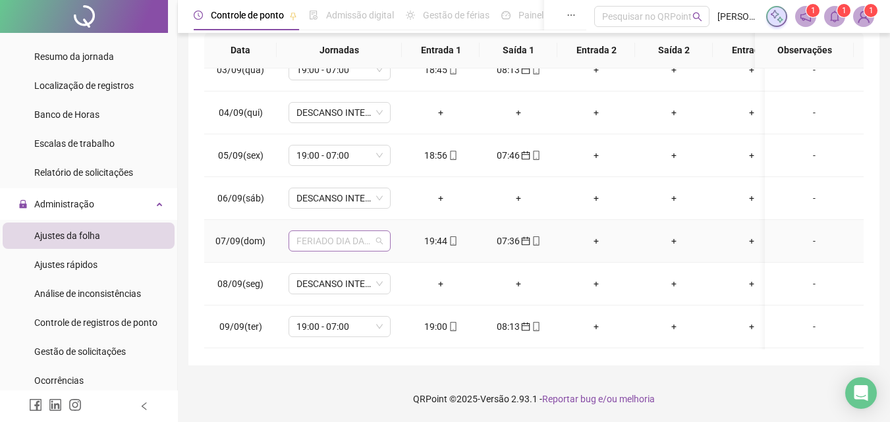
click at [376, 238] on span "FERIADO DIA DA INDEPENDÊNCIA" at bounding box center [339, 241] width 86 height 20
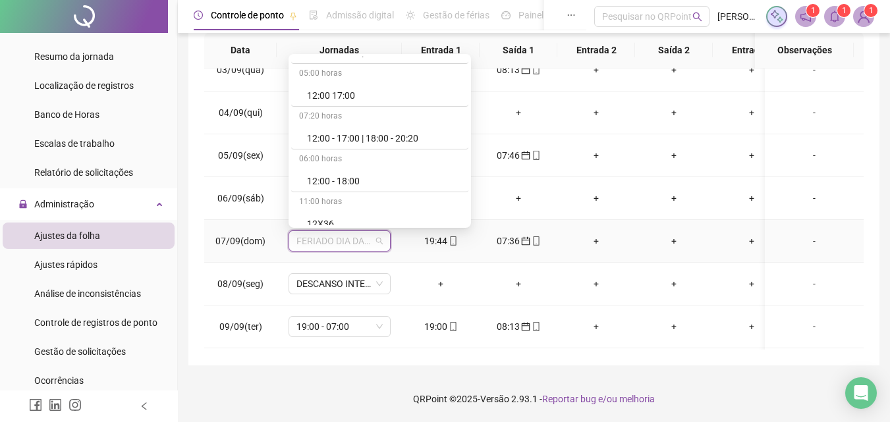
scroll to position [2107, 0]
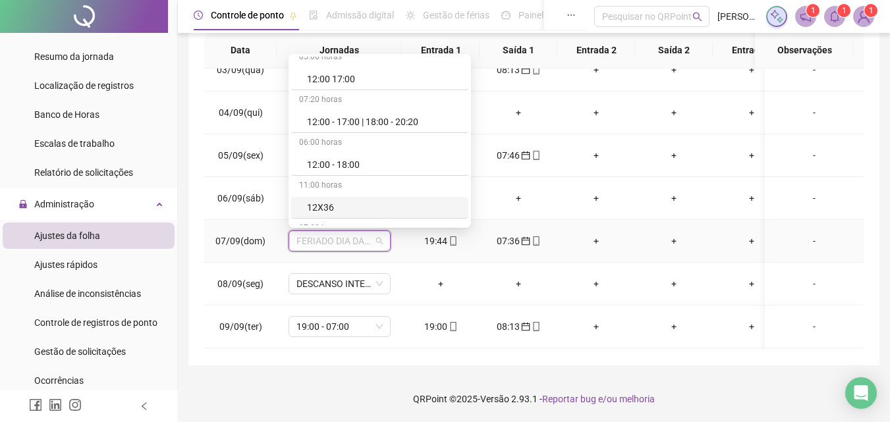
click at [322, 207] on div "12X36" at bounding box center [383, 207] width 153 height 14
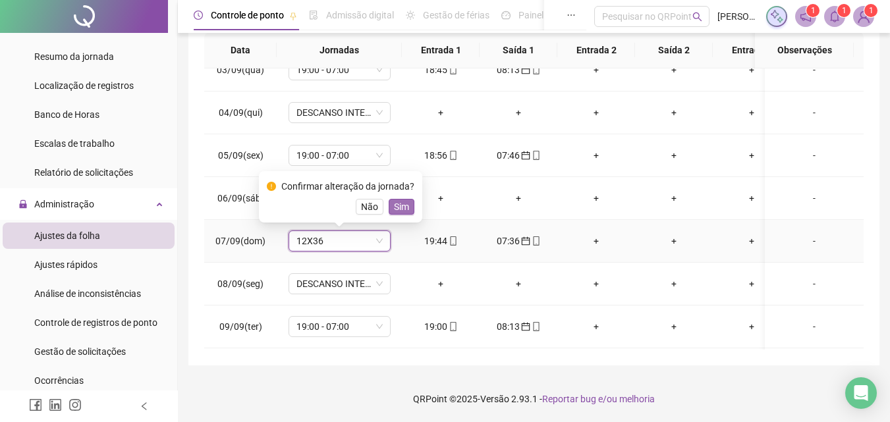
click at [394, 206] on span "Sim" at bounding box center [401, 207] width 15 height 14
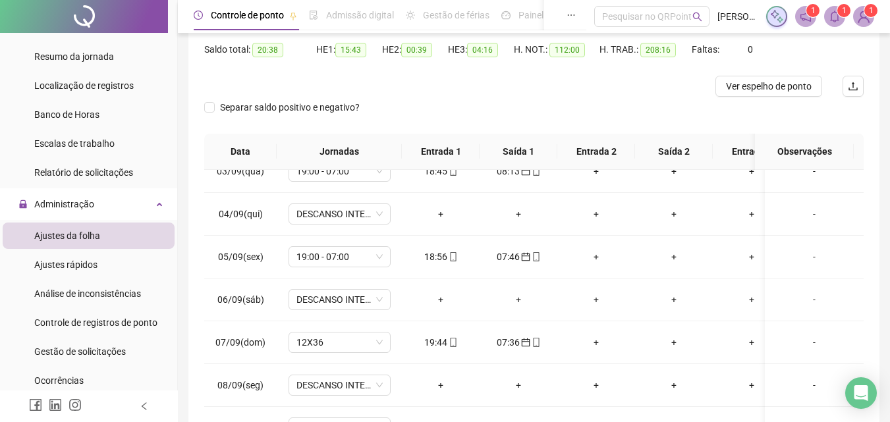
scroll to position [0, 0]
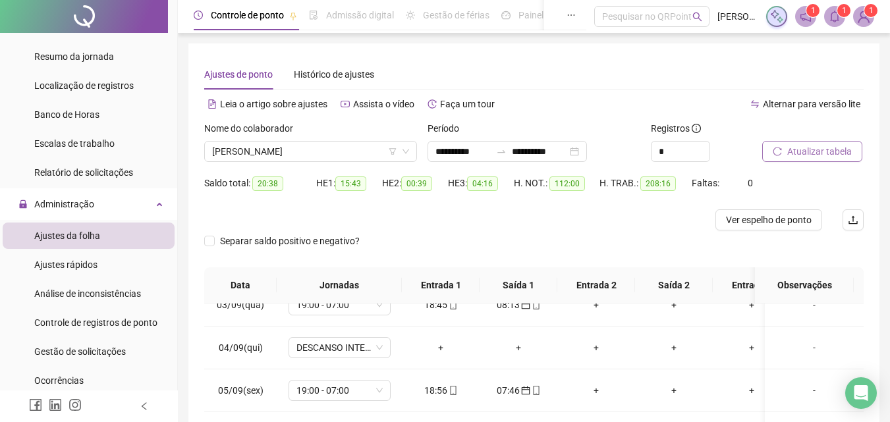
click at [815, 152] on span "Atualizar tabela" at bounding box center [819, 151] width 65 height 14
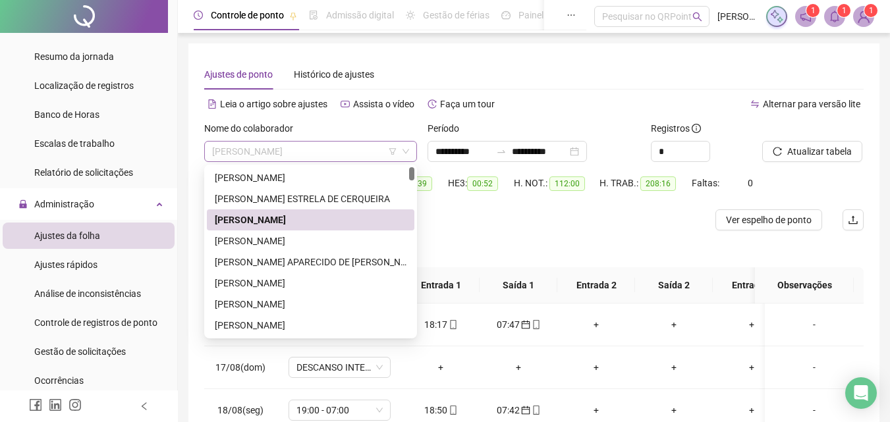
click at [323, 153] on span "[PERSON_NAME]" at bounding box center [310, 152] width 197 height 20
type input "*"
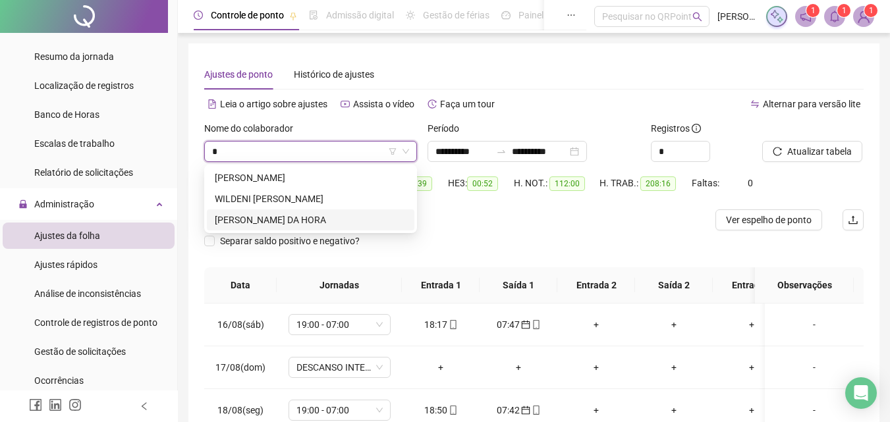
click at [292, 222] on div "[PERSON_NAME] DA HORA" at bounding box center [311, 220] width 192 height 14
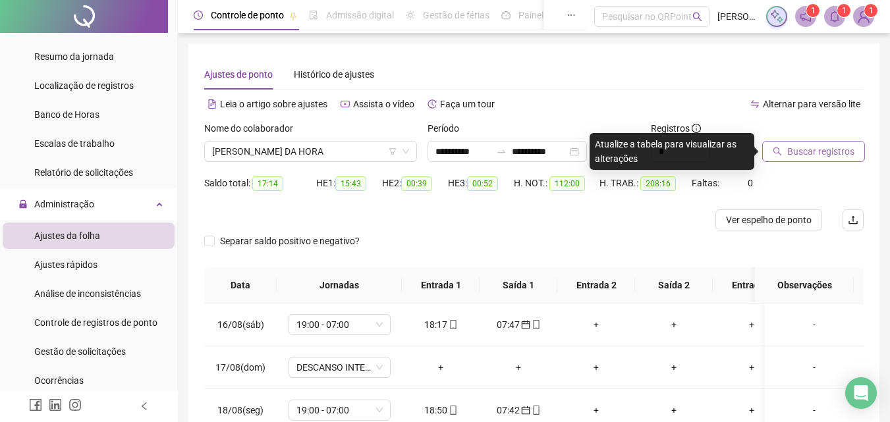
click at [823, 154] on span "Buscar registros" at bounding box center [820, 151] width 67 height 14
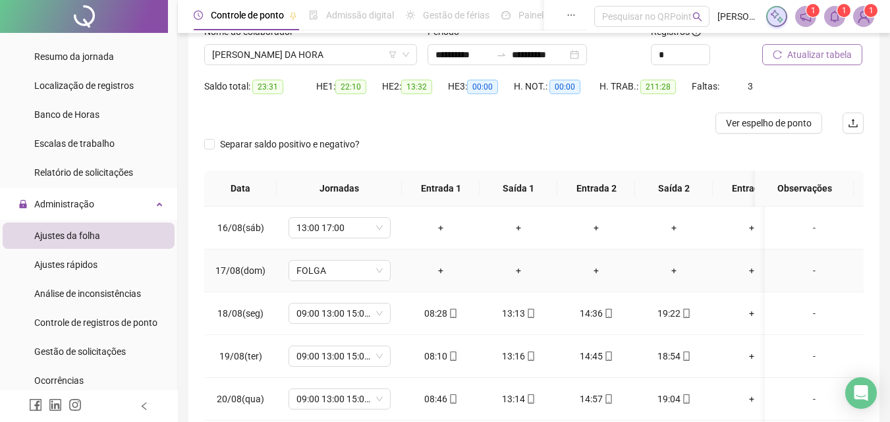
scroll to position [66, 0]
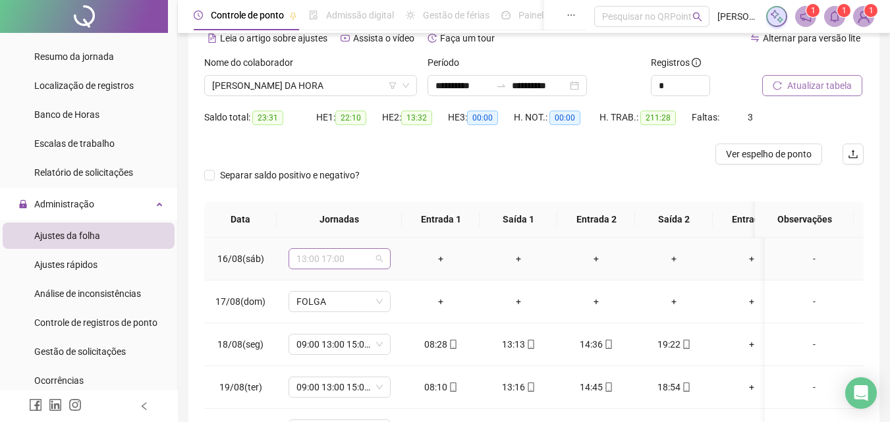
click at [381, 262] on span "13:00 17:00" at bounding box center [339, 259] width 86 height 20
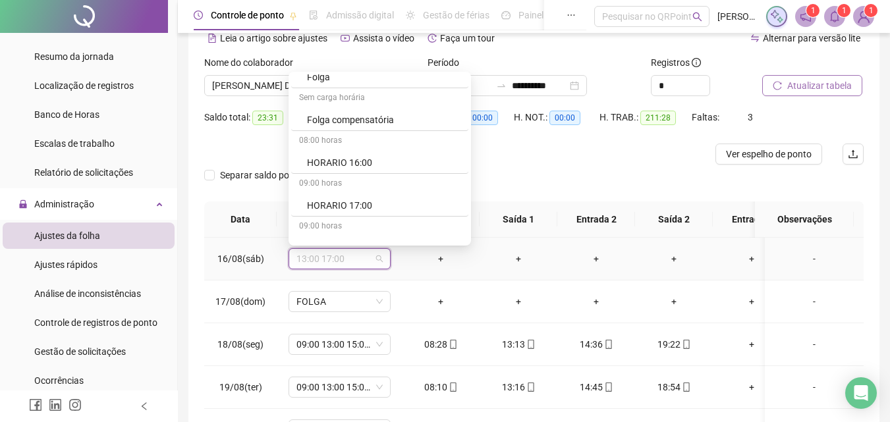
scroll to position [2881, 0]
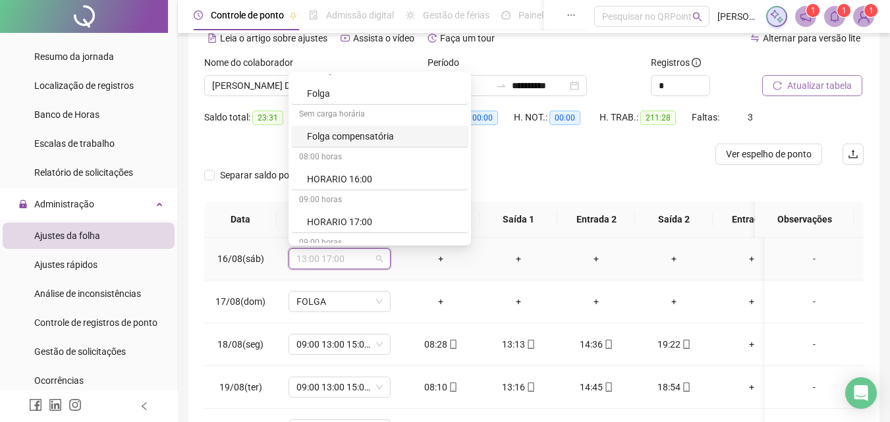
click at [377, 135] on div "Folga compensatória" at bounding box center [383, 136] width 153 height 14
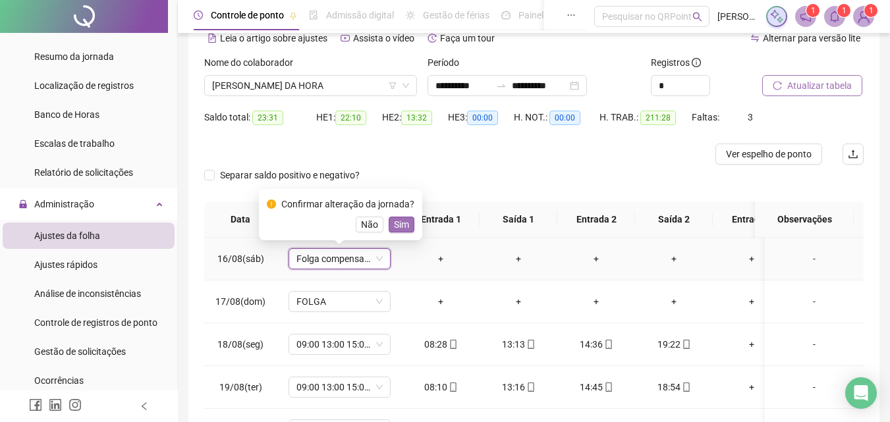
click at [397, 230] on div "Confirmar alteração da jornada? Não Sim" at bounding box center [340, 214] width 163 height 51
click at [399, 229] on span "Sim" at bounding box center [401, 224] width 15 height 14
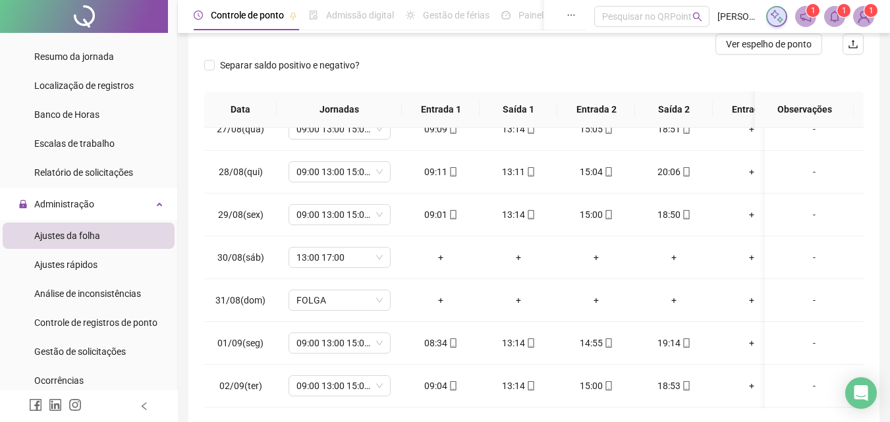
scroll to position [540, 0]
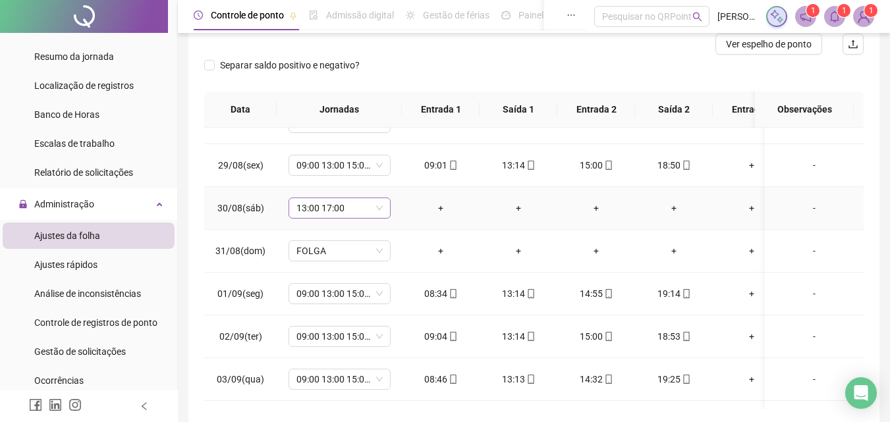
click at [377, 209] on span "13:00 17:00" at bounding box center [339, 208] width 86 height 20
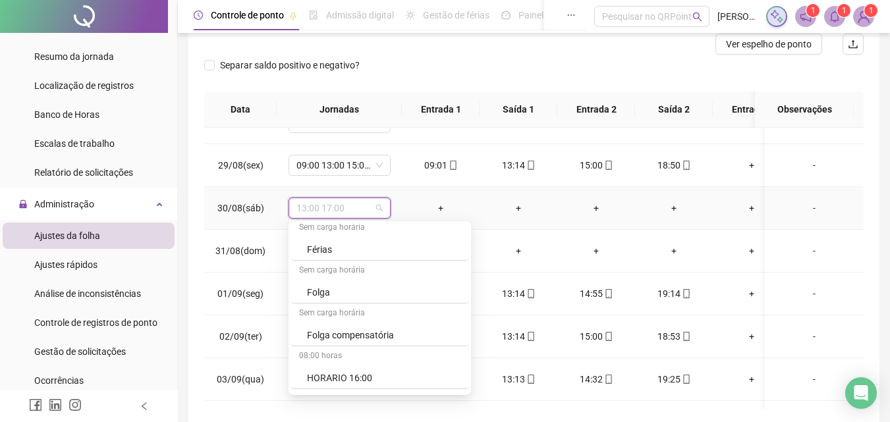
scroll to position [2848, 0]
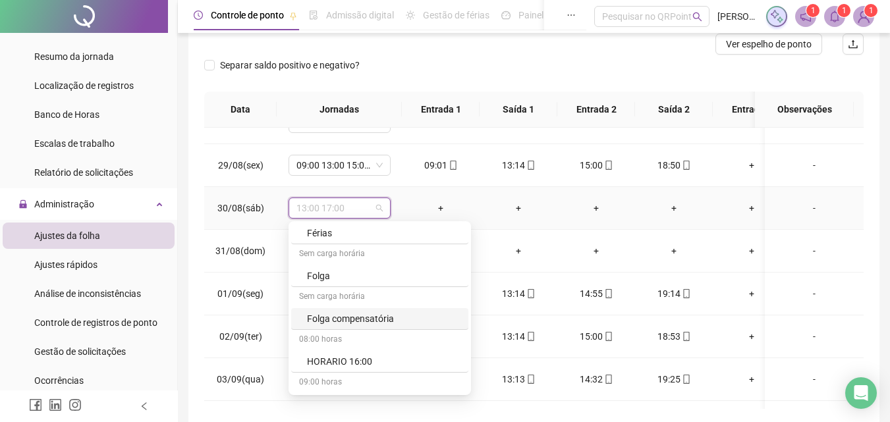
click at [369, 319] on div "Folga compensatória" at bounding box center [383, 319] width 153 height 14
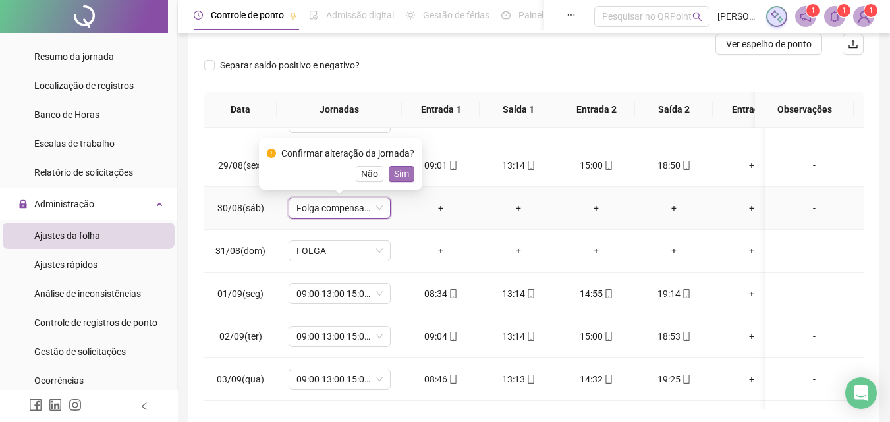
click at [399, 174] on span "Sim" at bounding box center [401, 174] width 15 height 14
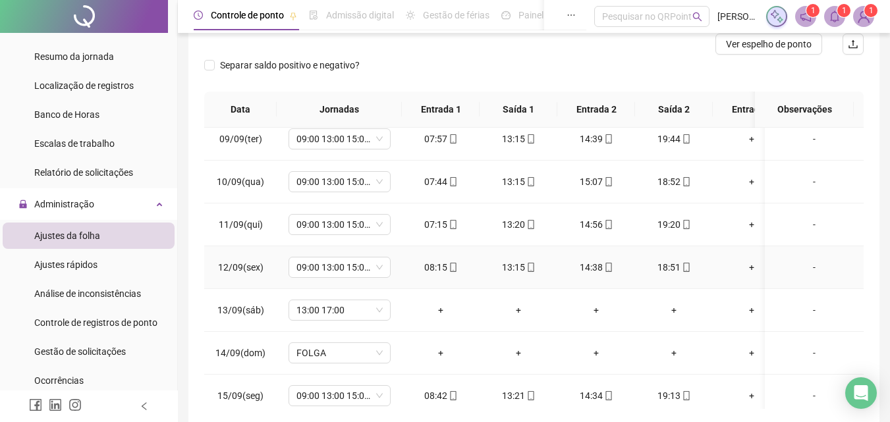
scroll to position [1056, 0]
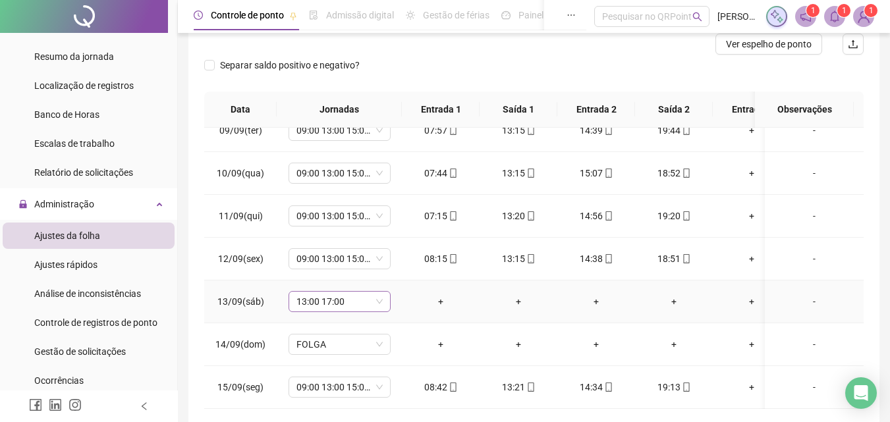
click at [374, 292] on span "13:00 17:00" at bounding box center [339, 302] width 86 height 20
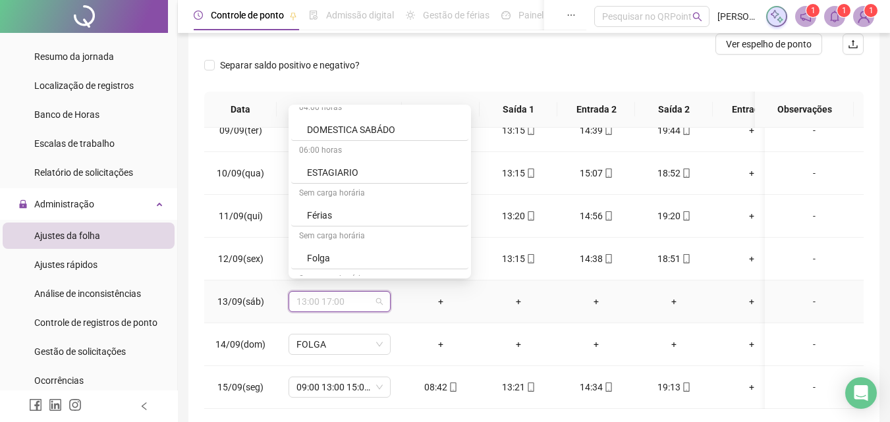
scroll to position [2799, 0]
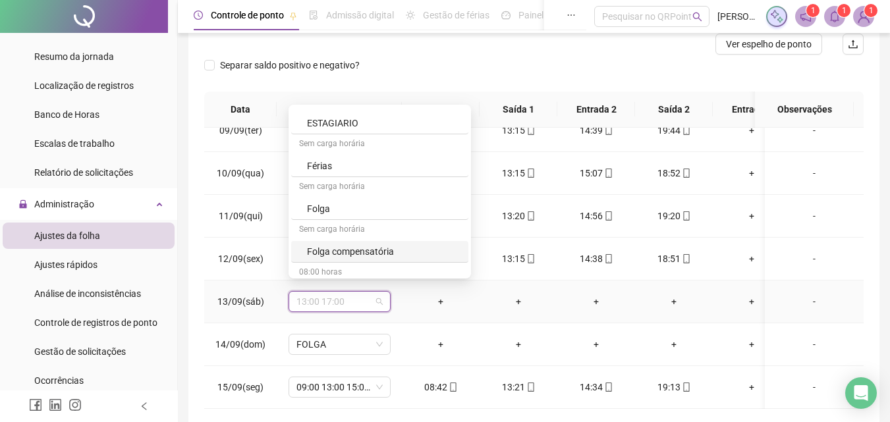
click at [385, 252] on div "Folga compensatória" at bounding box center [383, 251] width 153 height 14
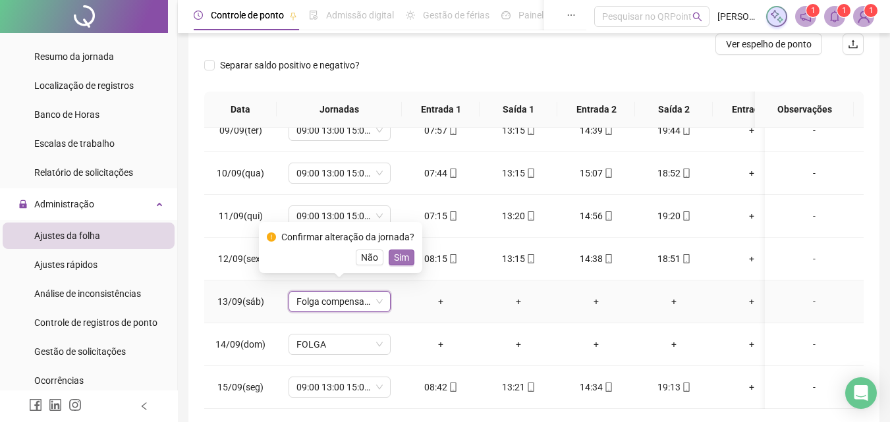
click at [400, 256] on span "Sim" at bounding box center [401, 257] width 15 height 14
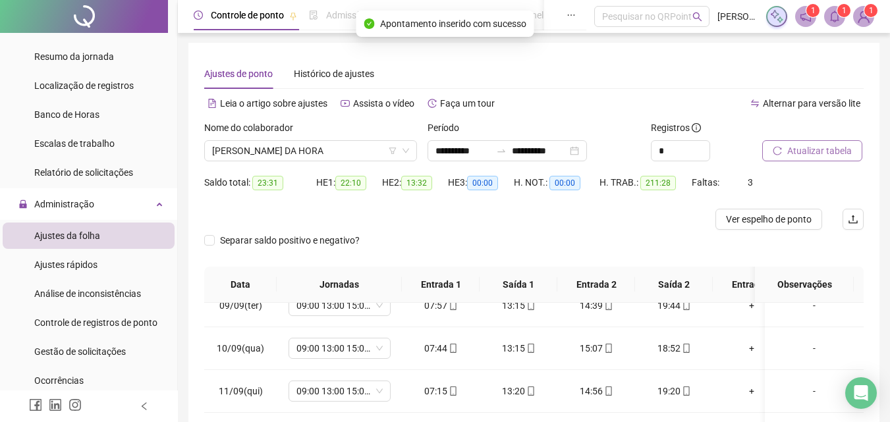
scroll to position [0, 0]
click at [808, 153] on span "Atualizar tabela" at bounding box center [819, 151] width 65 height 14
click at [809, 152] on span "Atualizar tabela" at bounding box center [819, 151] width 65 height 14
click at [767, 221] on span "Ver espelho de ponto" at bounding box center [769, 220] width 86 height 14
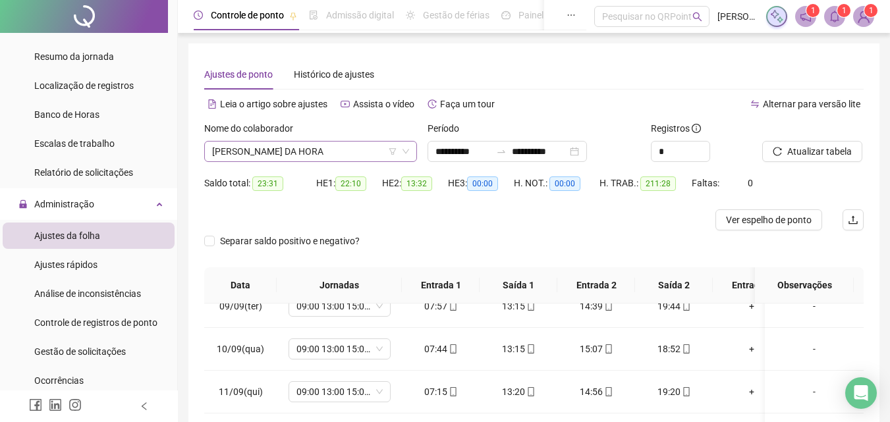
click at [348, 152] on span "[PERSON_NAME] DA HORA" at bounding box center [310, 152] width 197 height 20
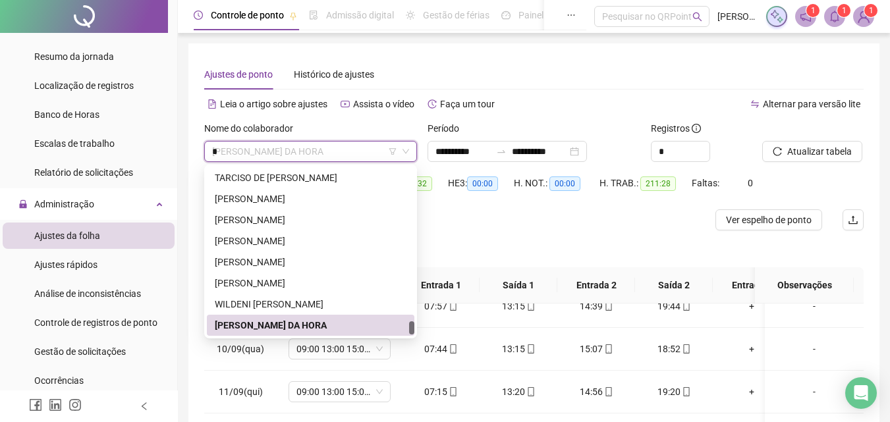
scroll to position [632, 0]
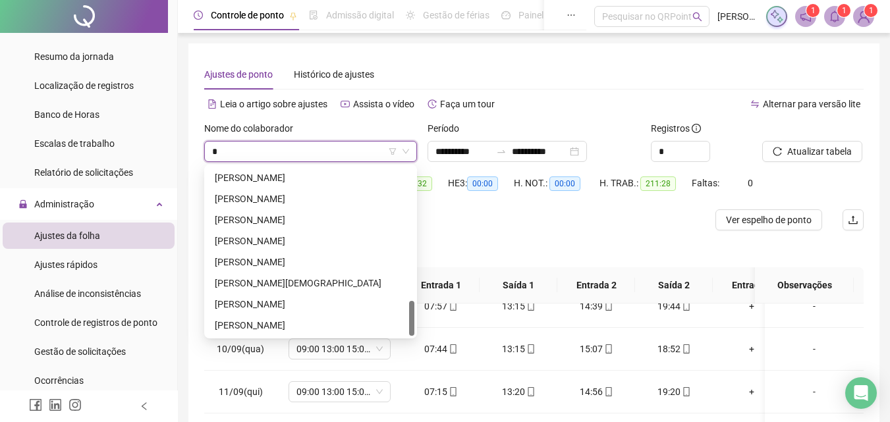
type input "**"
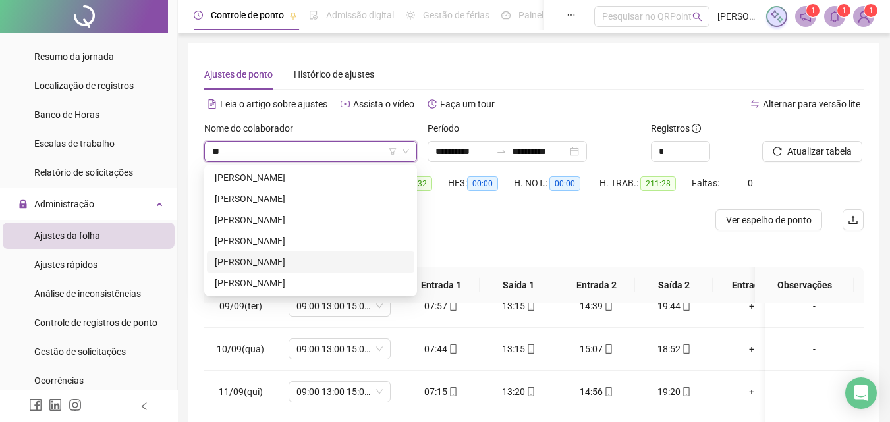
click at [300, 259] on div "[PERSON_NAME]" at bounding box center [311, 262] width 192 height 14
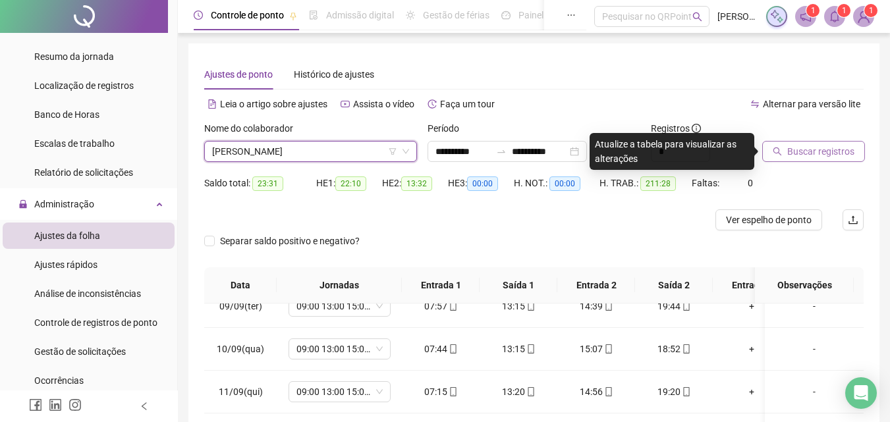
click at [813, 149] on span "Buscar registros" at bounding box center [820, 151] width 67 height 14
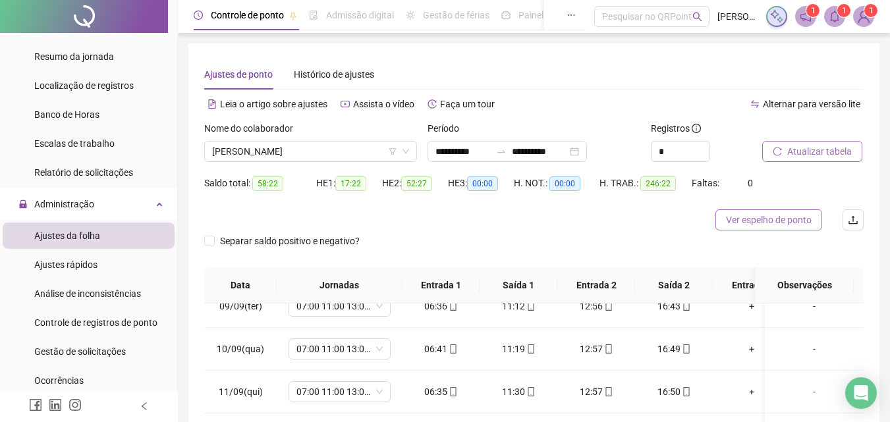
click at [777, 223] on span "Ver espelho de ponto" at bounding box center [769, 220] width 86 height 14
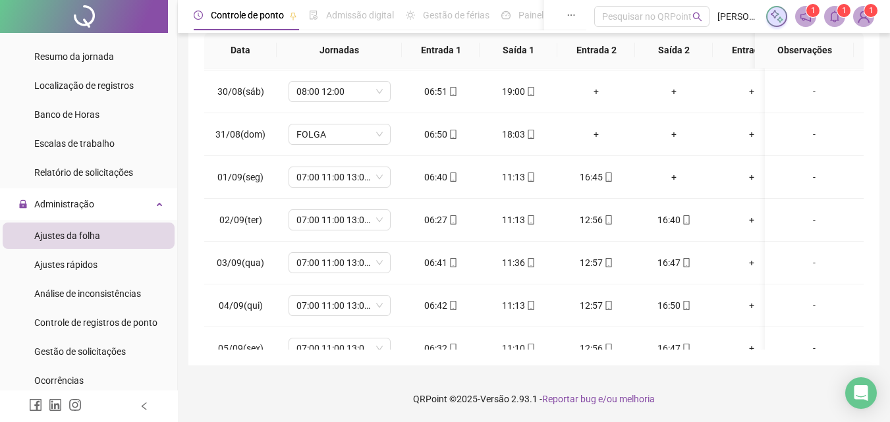
scroll to position [595, 0]
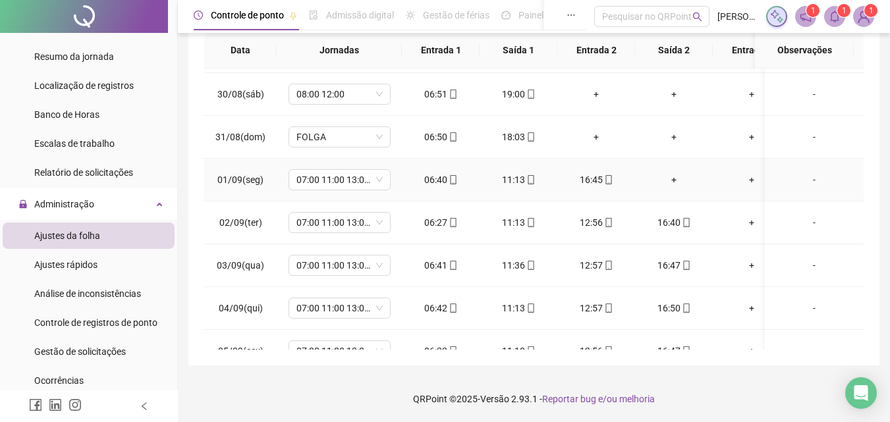
click at [675, 176] on div "+" at bounding box center [674, 180] width 57 height 14
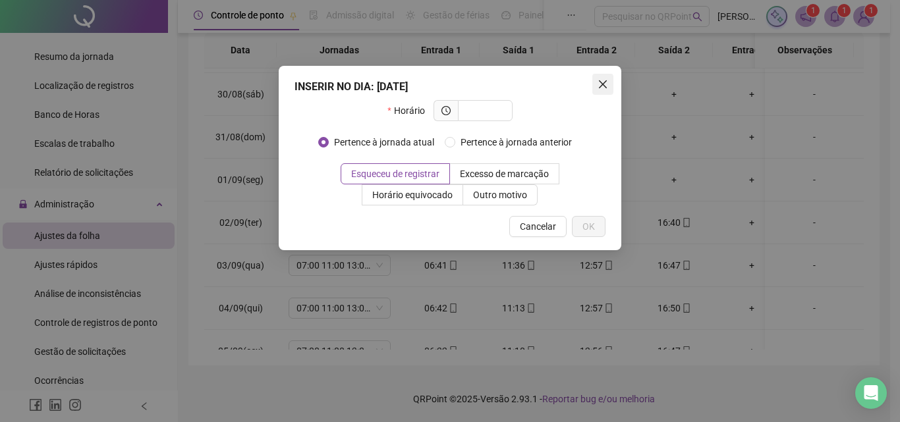
click at [603, 85] on icon "close" at bounding box center [603, 84] width 8 height 8
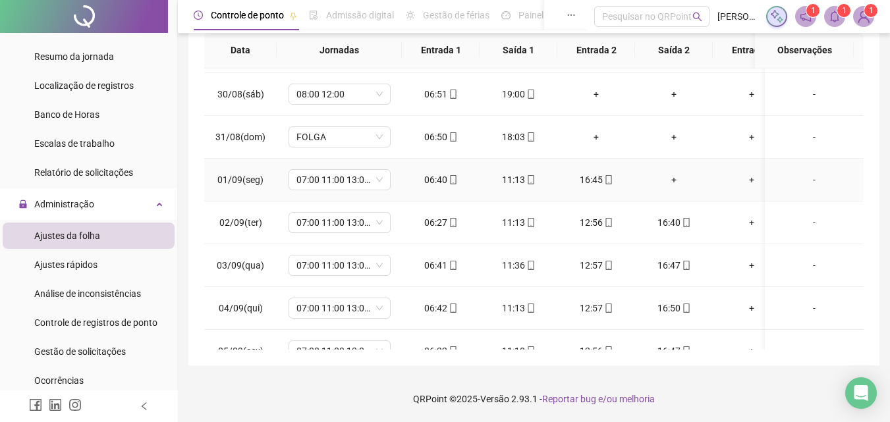
click at [676, 179] on div "+" at bounding box center [674, 180] width 57 height 14
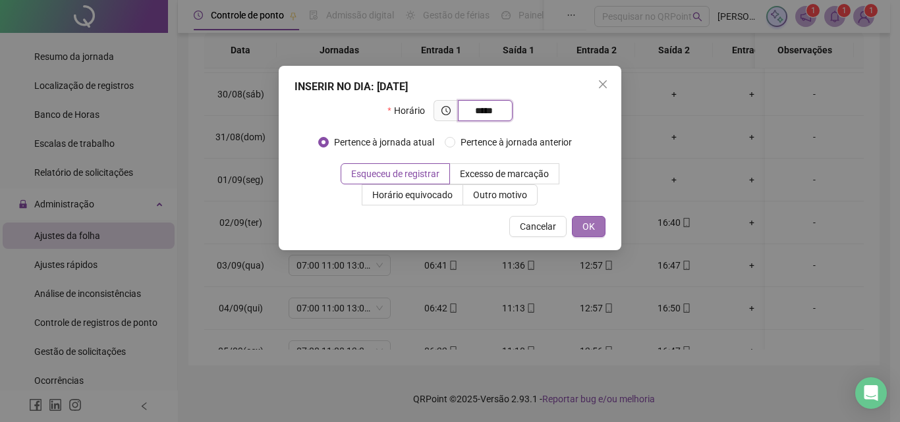
type input "*****"
click at [592, 231] on span "OK" at bounding box center [588, 226] width 13 height 14
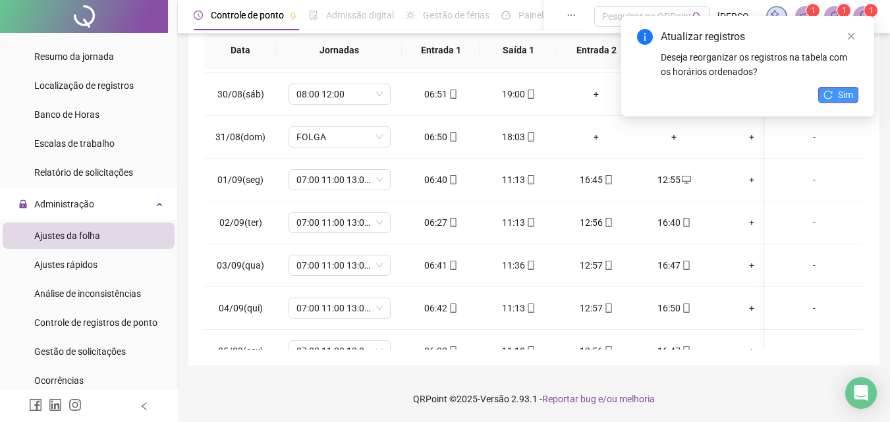
click at [837, 92] on button "Sim" at bounding box center [838, 95] width 40 height 16
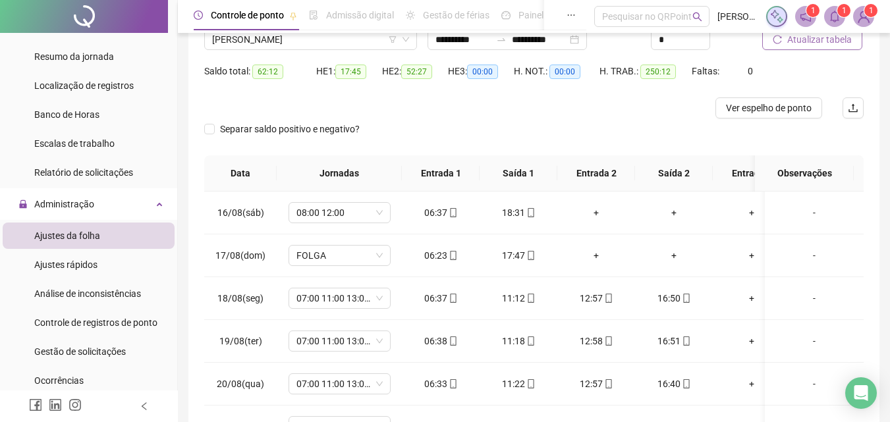
scroll to position [38, 0]
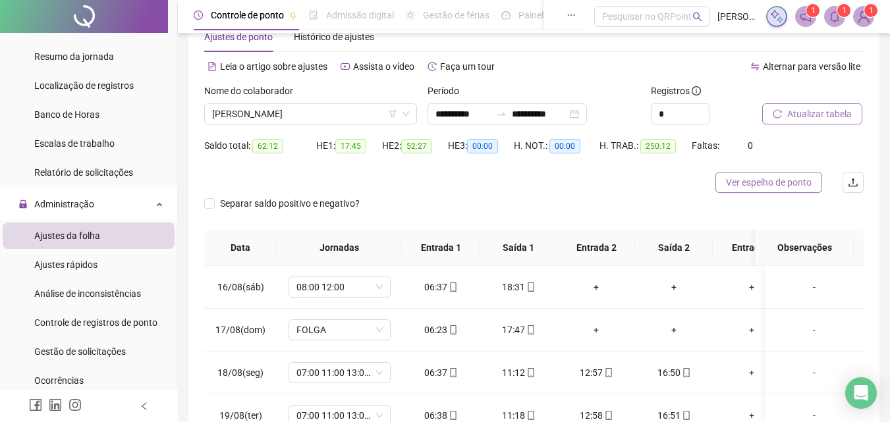
click at [786, 187] on span "Ver espelho de ponto" at bounding box center [769, 182] width 86 height 14
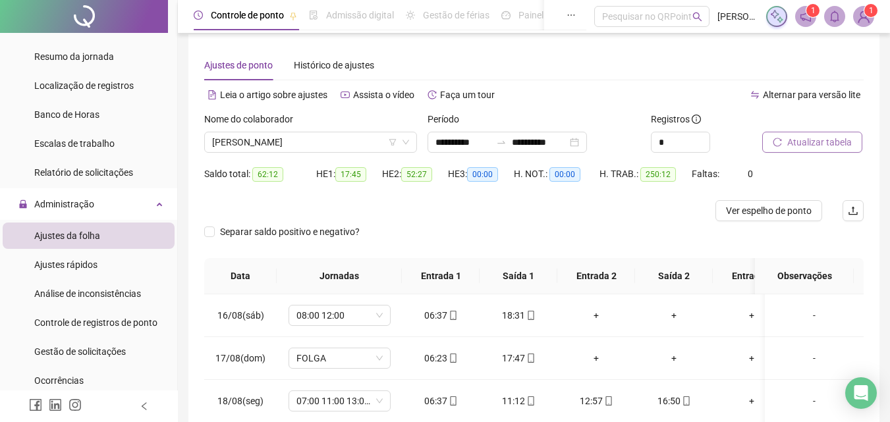
scroll to position [0, 0]
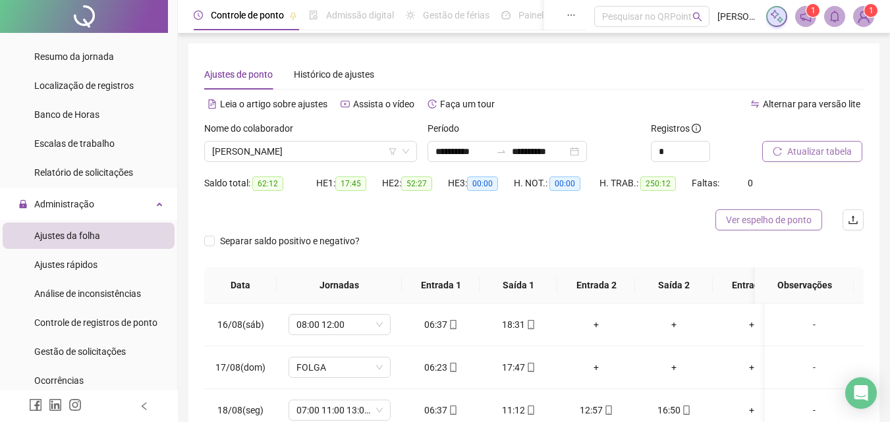
click at [752, 217] on span "Ver espelho de ponto" at bounding box center [769, 220] width 86 height 14
